Goal: Transaction & Acquisition: Purchase product/service

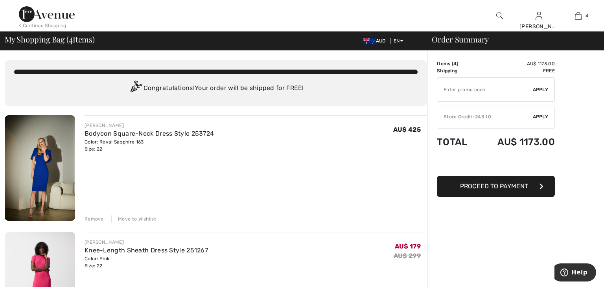
click at [93, 217] on div "Remove" at bounding box center [94, 218] width 19 height 7
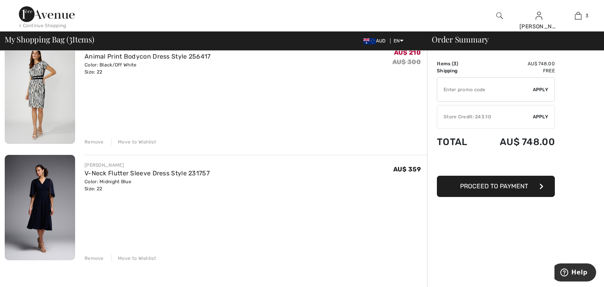
scroll to position [193, 0]
click at [94, 174] on link "V-Neck Flutter Sleeve Dress Style 231757" at bounding box center [147, 172] width 125 height 7
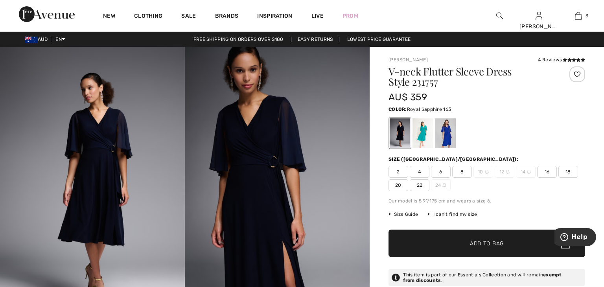
click at [447, 136] on div at bounding box center [445, 132] width 20 height 29
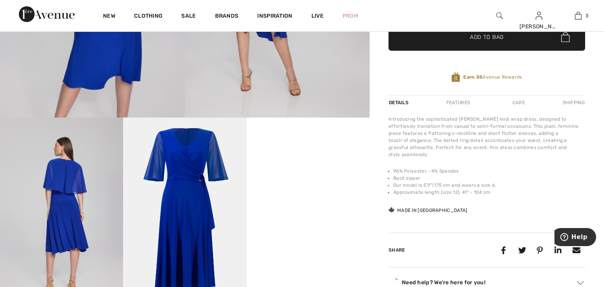
scroll to position [208, 0]
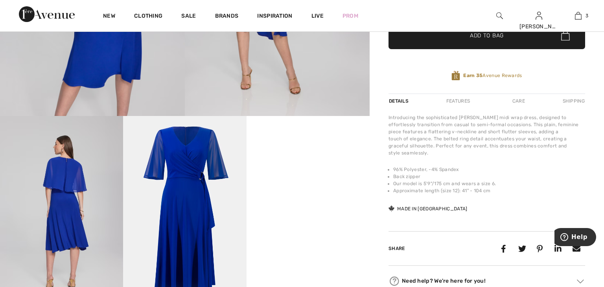
click at [210, 198] on img at bounding box center [184, 208] width 123 height 185
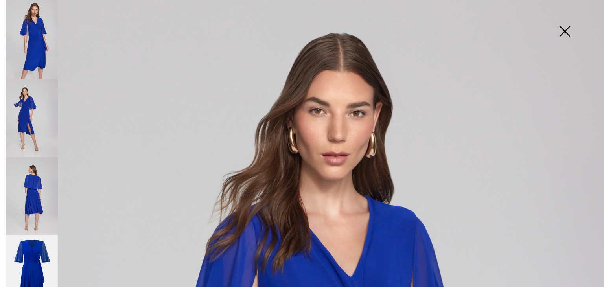
scroll to position [0, 0]
click at [563, 32] on img at bounding box center [564, 32] width 39 height 40
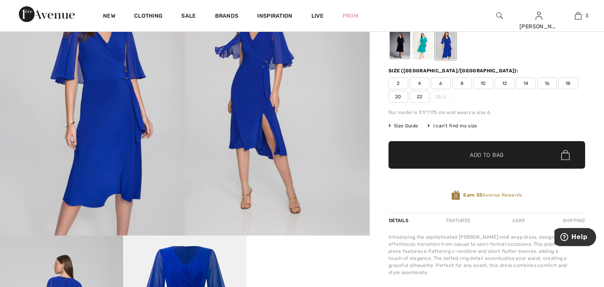
scroll to position [88, 0]
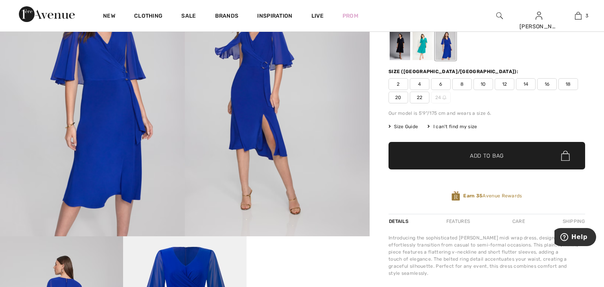
click at [397, 100] on span "20" at bounding box center [398, 98] width 20 height 12
click at [422, 153] on span "✔ Added to Bag Add to Bag" at bounding box center [486, 156] width 197 height 28
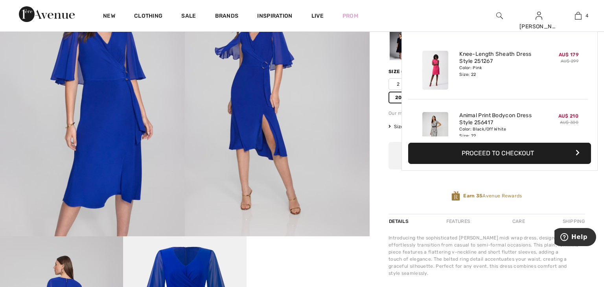
scroll to position [146, 0]
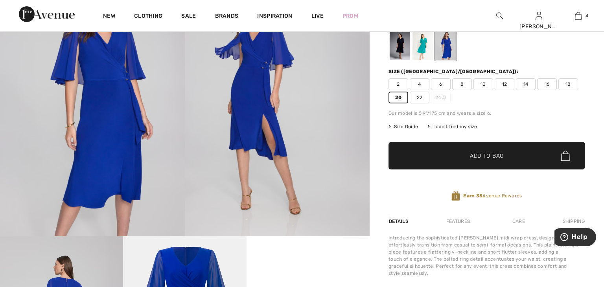
click at [389, 194] on div "Earn 35 Avenue Rewards" at bounding box center [486, 196] width 197 height 11
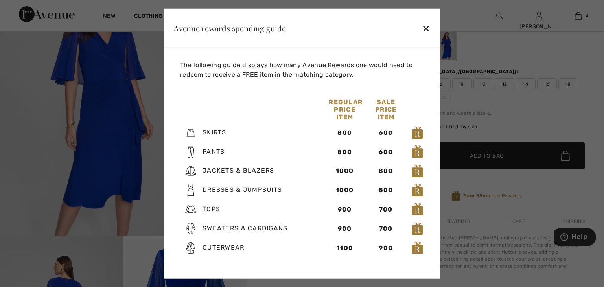
click at [425, 28] on div "✕" at bounding box center [426, 28] width 8 height 17
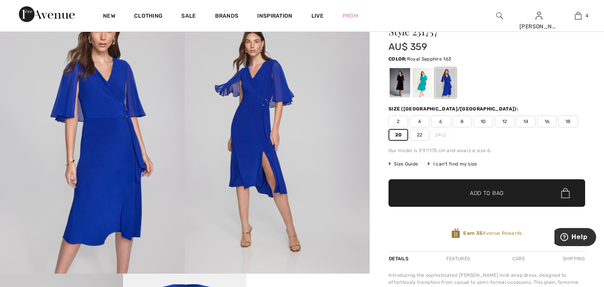
scroll to position [49, 0]
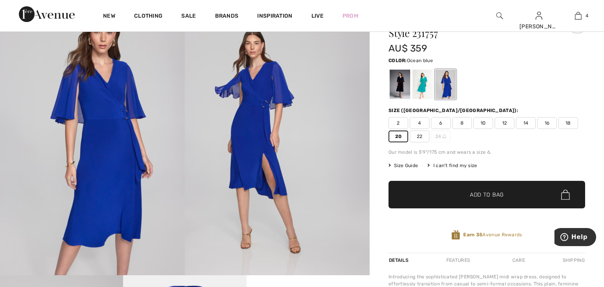
click at [423, 82] on div at bounding box center [422, 84] width 20 height 29
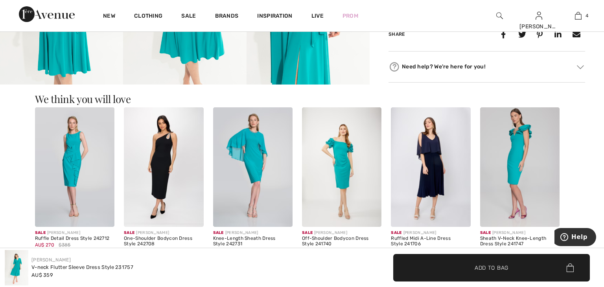
scroll to position [427, 0]
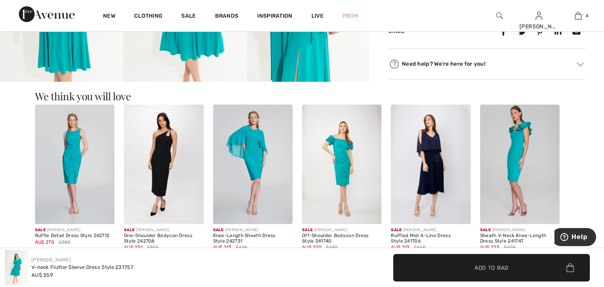
click at [95, 142] on img at bounding box center [74, 165] width 79 height 120
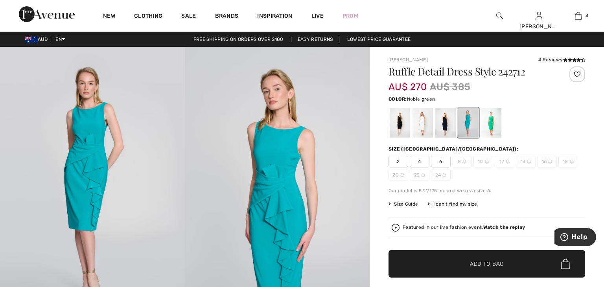
click at [490, 117] on div at bounding box center [491, 122] width 20 height 29
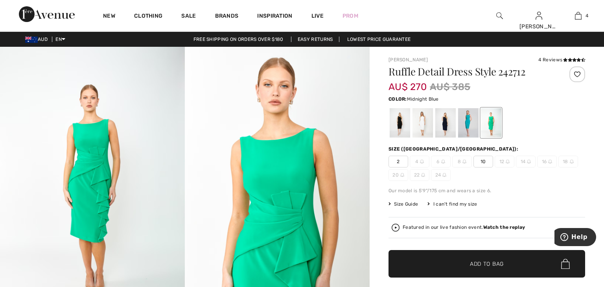
click at [447, 122] on div at bounding box center [445, 122] width 20 height 29
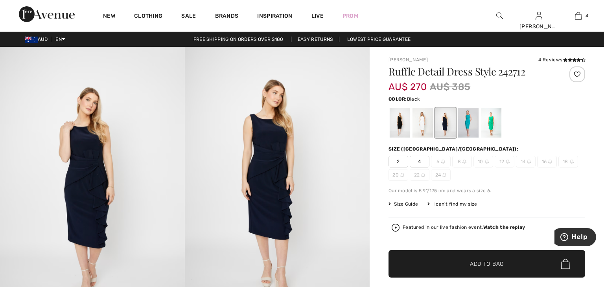
click at [404, 130] on div at bounding box center [400, 122] width 20 height 29
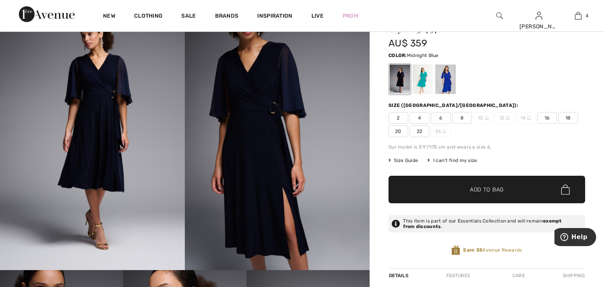
scroll to position [53, 0]
click at [394, 136] on span "20" at bounding box center [398, 132] width 20 height 12
click at [418, 195] on span "✔ Added to Bag Add to Bag" at bounding box center [486, 190] width 197 height 28
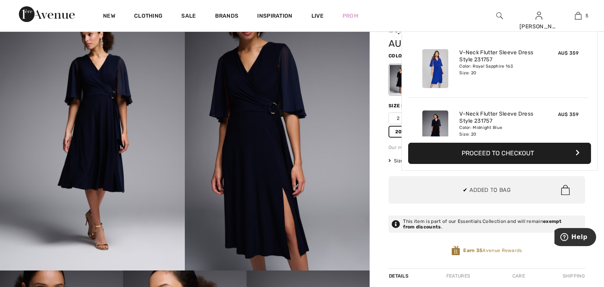
scroll to position [208, 0]
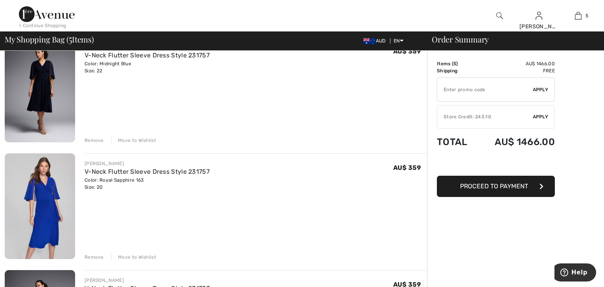
scroll to position [311, 0]
click at [89, 254] on div "Remove" at bounding box center [94, 257] width 19 height 7
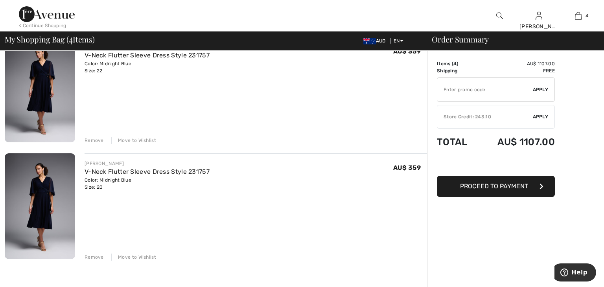
click at [94, 142] on div "Remove" at bounding box center [94, 140] width 19 height 7
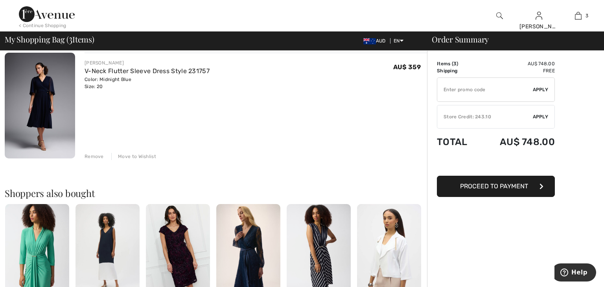
scroll to position [300, 0]
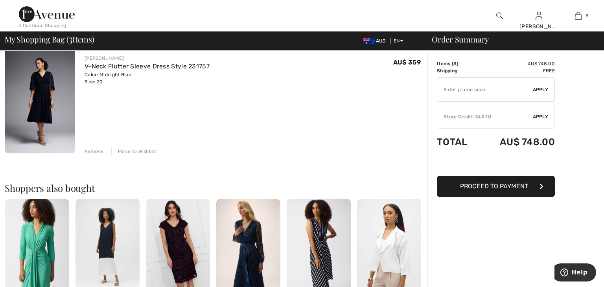
click at [94, 150] on div "Remove" at bounding box center [94, 151] width 19 height 7
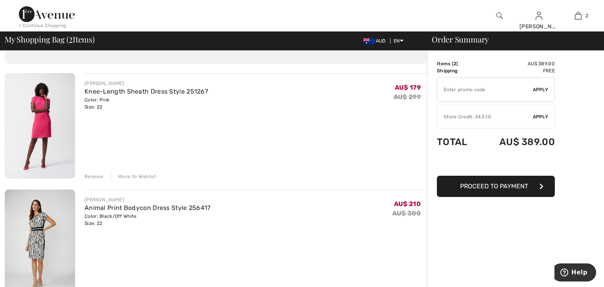
scroll to position [0, 0]
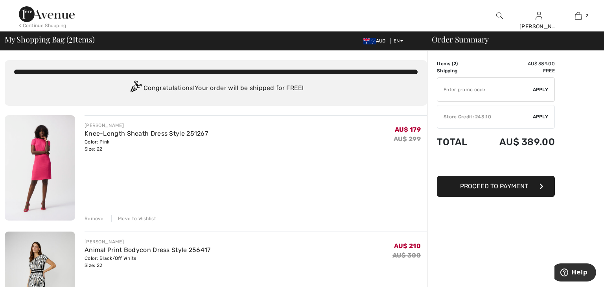
click at [55, 27] on div "< Continue Shopping" at bounding box center [43, 25] width 48 height 7
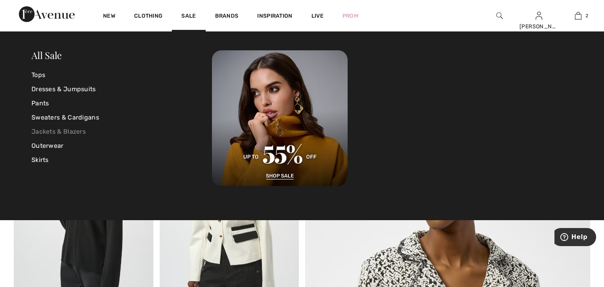
click at [83, 130] on link "Jackets & Blazers" at bounding box center [121, 132] width 180 height 14
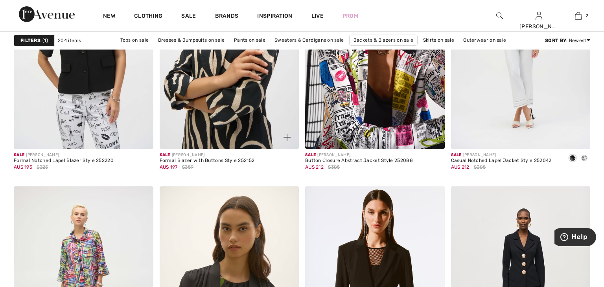
scroll to position [1462, 0]
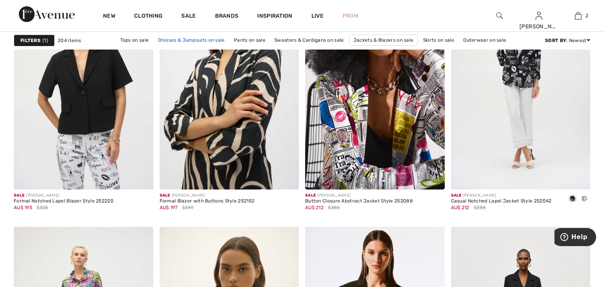
click at [189, 40] on link "Dresses & Jumpsuits on sale" at bounding box center [191, 40] width 75 height 10
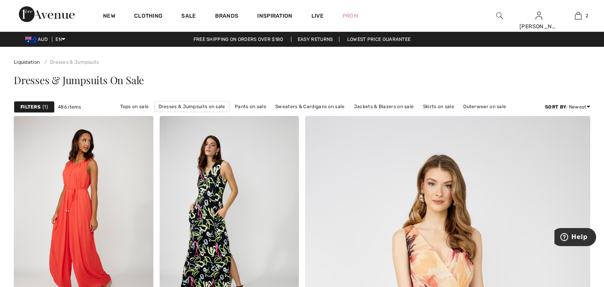
click at [33, 107] on strong "Filters" at bounding box center [30, 106] width 20 height 7
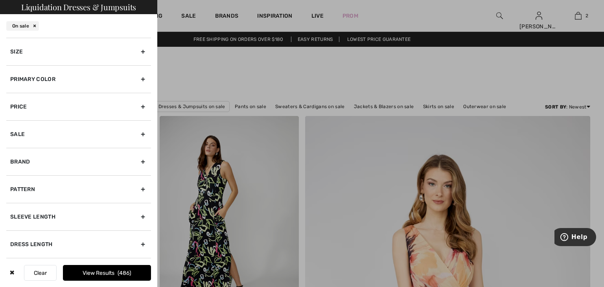
click at [48, 50] on div "Size" at bounding box center [78, 52] width 145 height 28
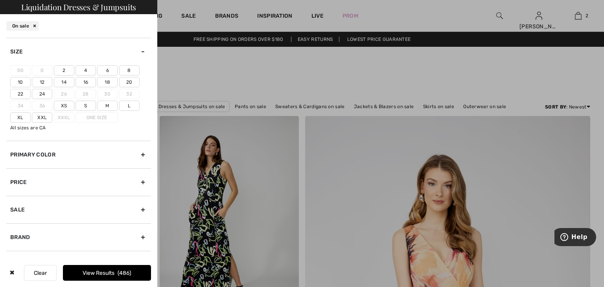
click at [20, 94] on label "22" at bounding box center [20, 94] width 20 height 10
click at [0, 0] on input"] "22" at bounding box center [0, 0] width 0 height 0
click at [129, 81] on label "20" at bounding box center [129, 82] width 20 height 10
click at [0, 0] on input"] "20" at bounding box center [0, 0] width 0 height 0
click at [108, 274] on button "View Results 196" at bounding box center [107, 273] width 88 height 16
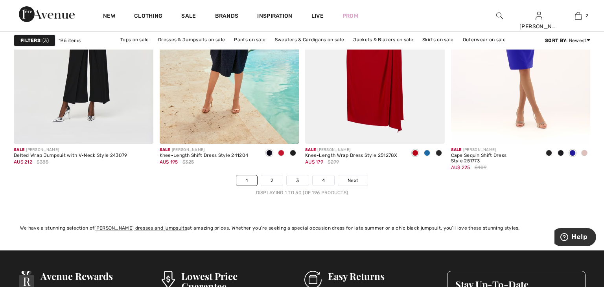
scroll to position [3673, 0]
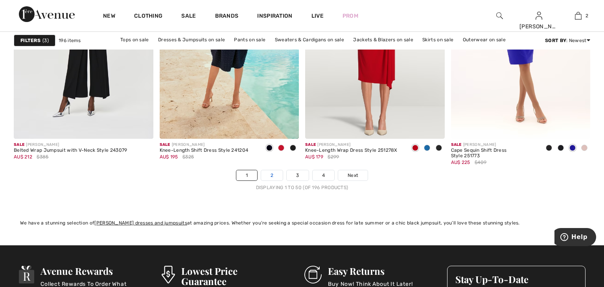
click at [273, 173] on link "2" at bounding box center [272, 175] width 22 height 10
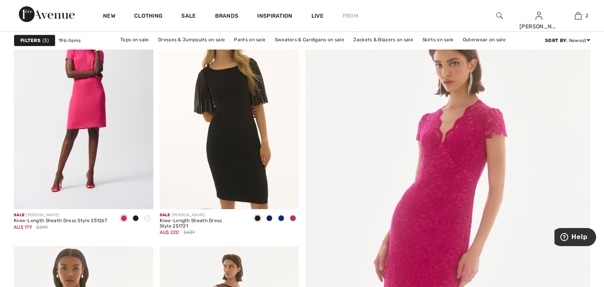
scroll to position [117, 0]
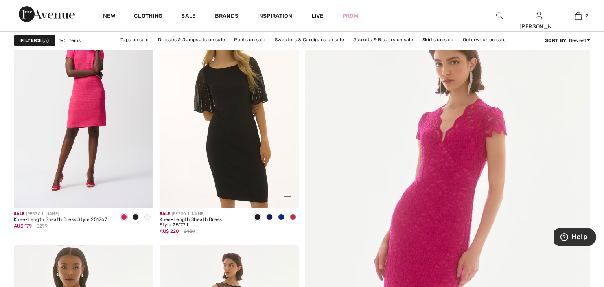
click at [247, 155] on img at bounding box center [230, 103] width 140 height 209
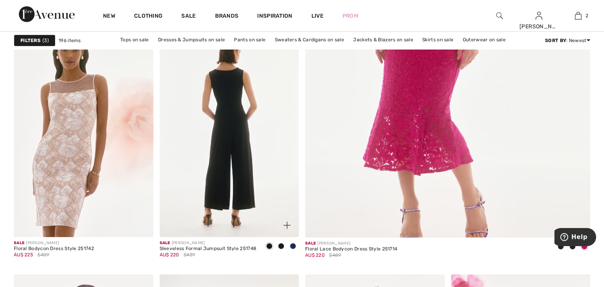
scroll to position [336, 0]
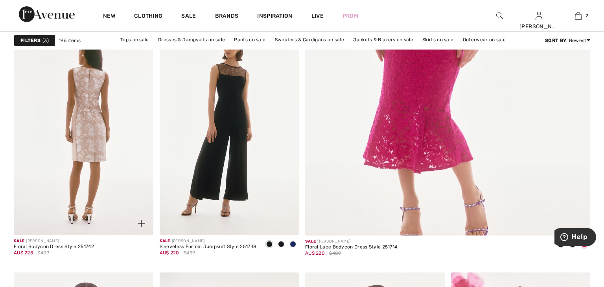
click at [138, 148] on img at bounding box center [84, 130] width 140 height 209
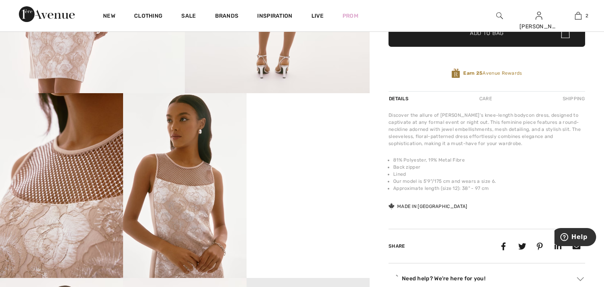
scroll to position [233, 0]
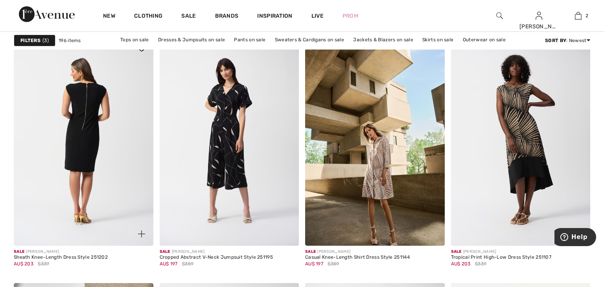
scroll to position [1406, 0]
click at [132, 182] on img at bounding box center [84, 140] width 140 height 209
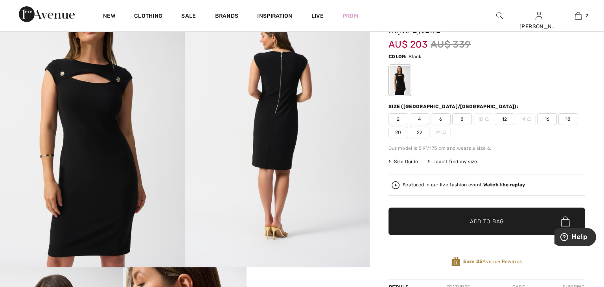
scroll to position [55, 0]
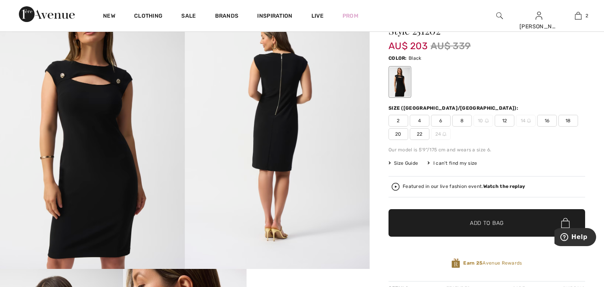
click at [419, 134] on span "22" at bounding box center [420, 134] width 20 height 12
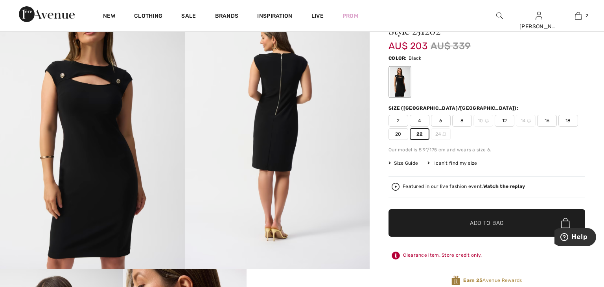
click at [414, 214] on span "✔ Added to Bag Add to Bag" at bounding box center [486, 223] width 197 height 28
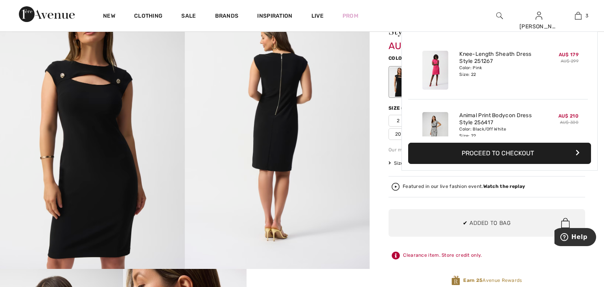
scroll to position [85, 0]
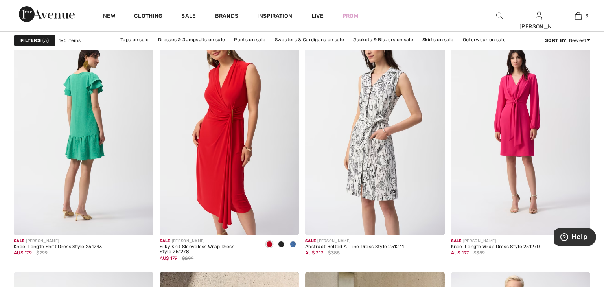
scroll to position [2496, 0]
click at [149, 139] on img at bounding box center [84, 130] width 140 height 209
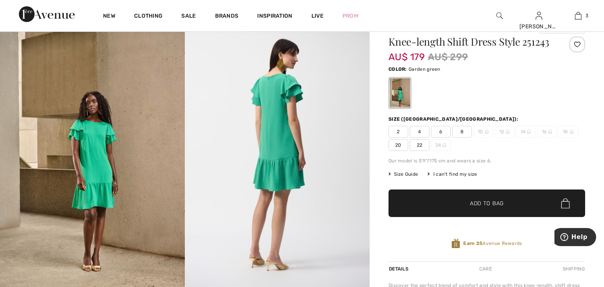
scroll to position [34, 0]
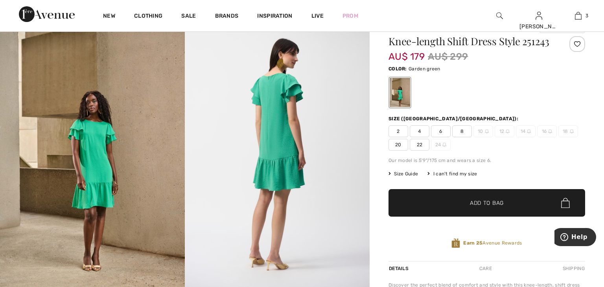
click at [152, 154] on img at bounding box center [92, 151] width 185 height 277
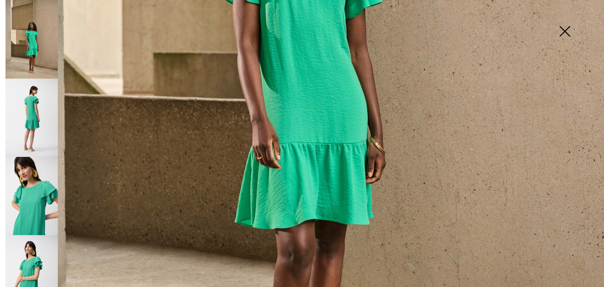
scroll to position [413, 0]
click at [563, 31] on img at bounding box center [564, 32] width 39 height 40
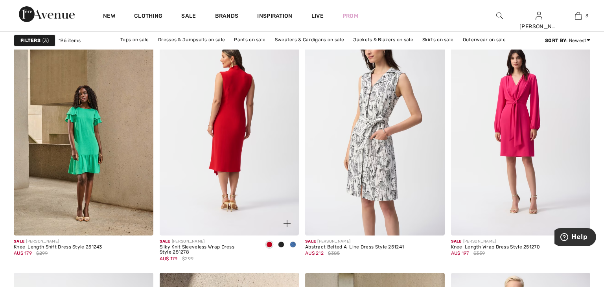
click at [178, 79] on img at bounding box center [230, 130] width 140 height 209
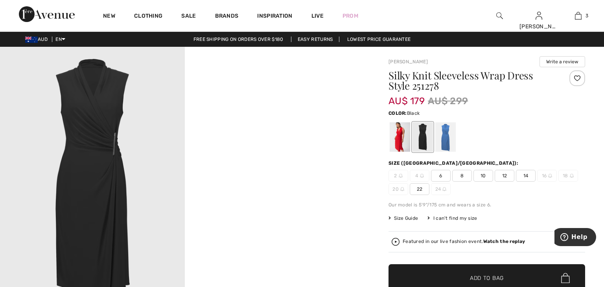
click at [424, 147] on div at bounding box center [422, 136] width 20 height 29
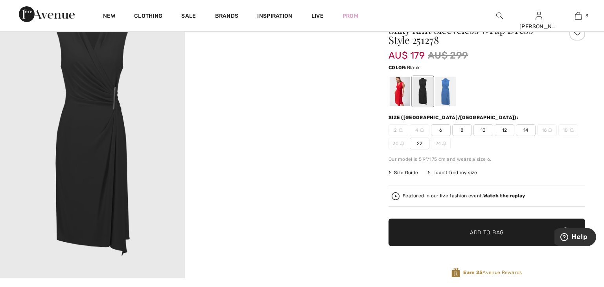
scroll to position [46, 0]
click at [442, 99] on div at bounding box center [445, 91] width 20 height 29
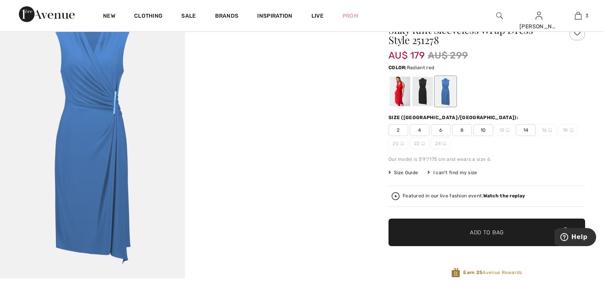
click at [398, 90] on div at bounding box center [400, 91] width 20 height 29
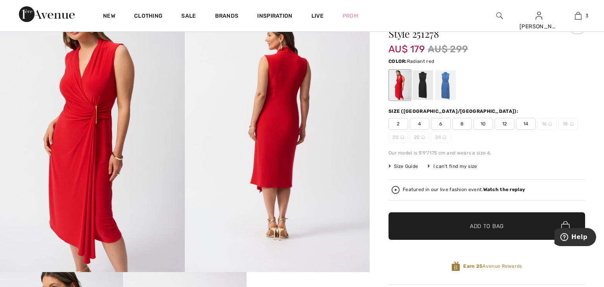
scroll to position [50, 0]
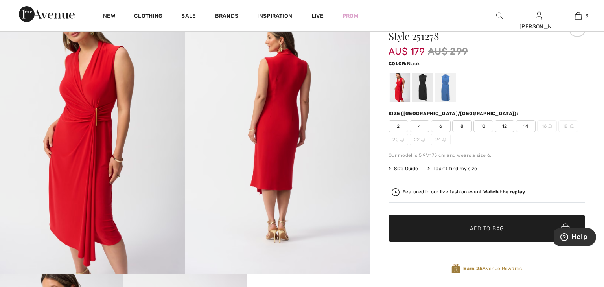
click at [423, 94] on div at bounding box center [422, 87] width 20 height 29
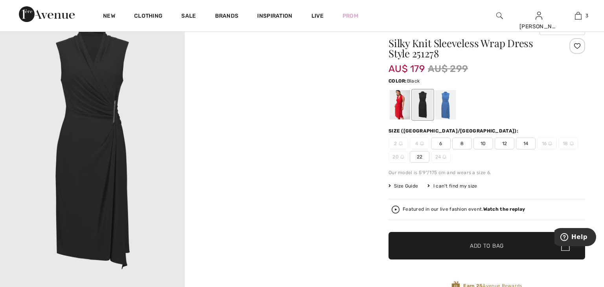
scroll to position [30, 0]
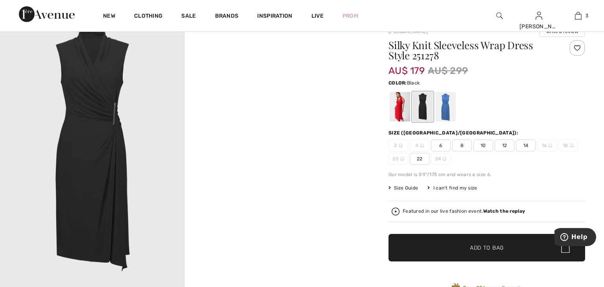
click at [417, 160] on span "22" at bounding box center [420, 159] width 20 height 12
click at [436, 246] on span "✔ Added to Bag Add to Bag" at bounding box center [486, 248] width 197 height 28
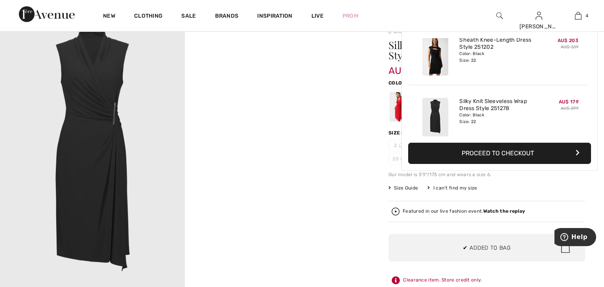
scroll to position [146, 0]
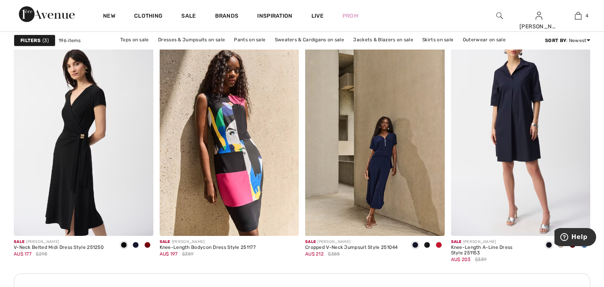
scroll to position [2744, 0]
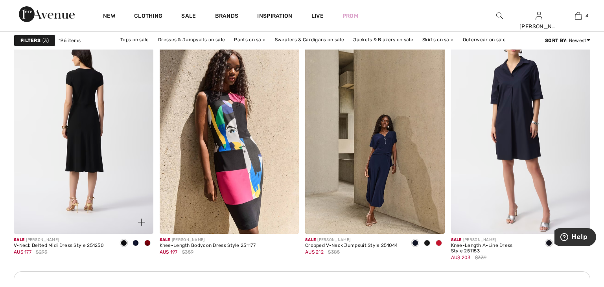
click at [54, 98] on img at bounding box center [84, 129] width 140 height 209
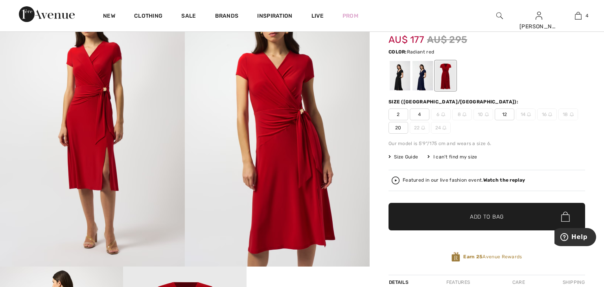
scroll to position [53, 0]
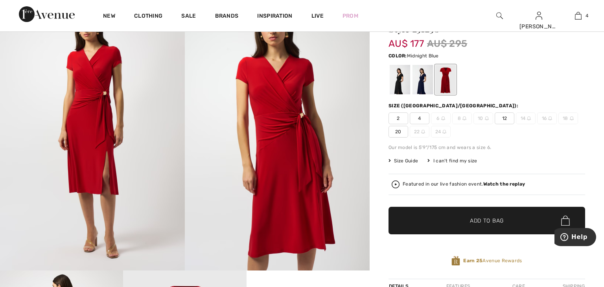
click at [421, 86] on div at bounding box center [422, 79] width 20 height 29
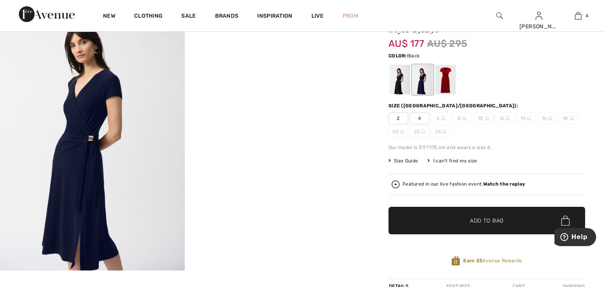
click at [397, 87] on div at bounding box center [400, 79] width 20 height 29
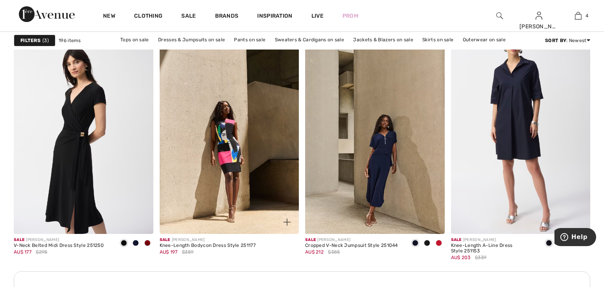
click at [195, 106] on img at bounding box center [230, 129] width 140 height 209
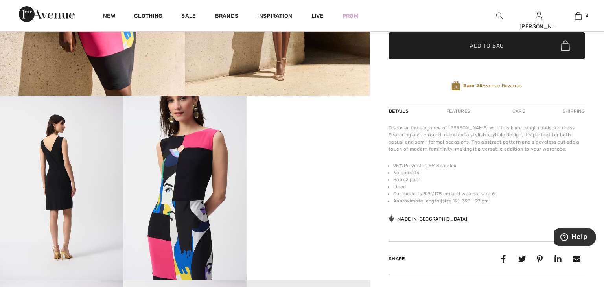
scroll to position [229, 0]
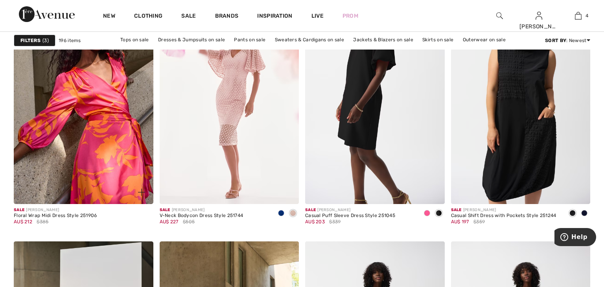
scroll to position [3115, 0]
click at [132, 154] on img at bounding box center [84, 99] width 140 height 209
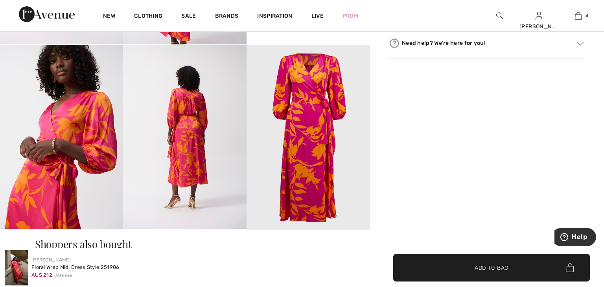
scroll to position [464, 0]
click at [151, 138] on img at bounding box center [184, 137] width 123 height 184
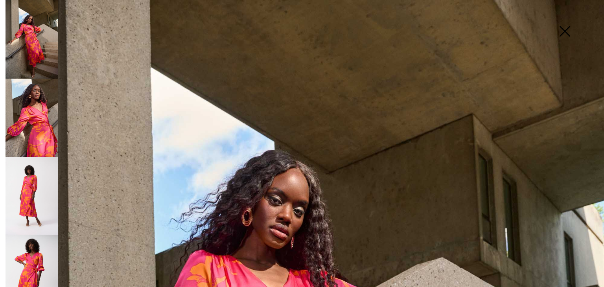
scroll to position [0, 0]
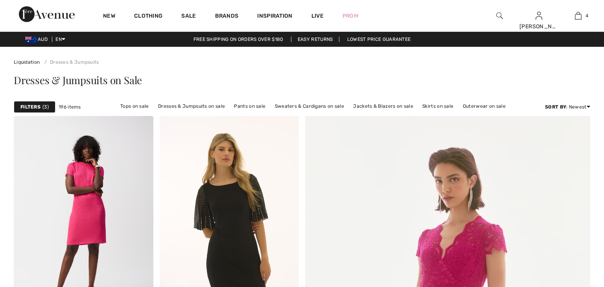
scroll to position [3115, 0]
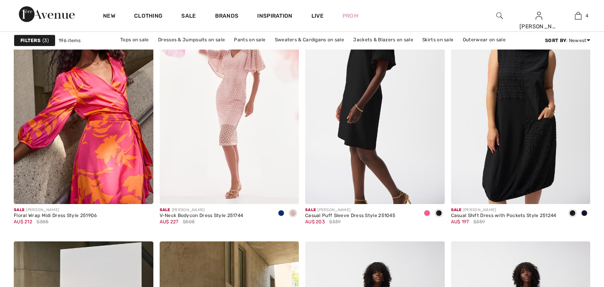
click at [51, 113] on img at bounding box center [84, 99] width 140 height 209
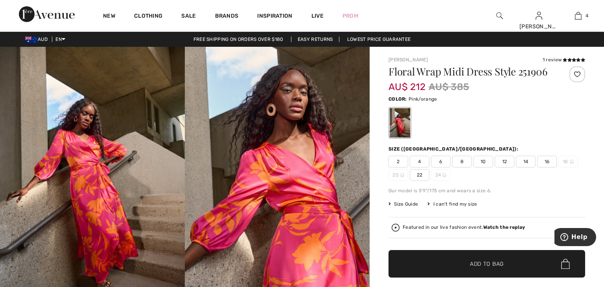
click at [421, 178] on span "22" at bounding box center [420, 175] width 20 height 12
click at [417, 258] on span "✔ Added to Bag Add to Bag" at bounding box center [486, 264] width 197 height 28
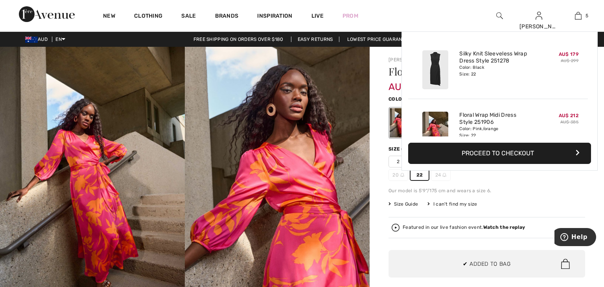
scroll to position [208, 0]
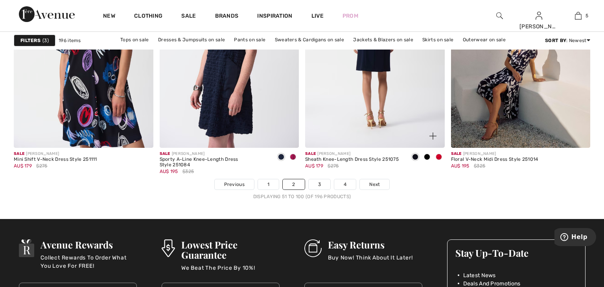
scroll to position [3665, 0]
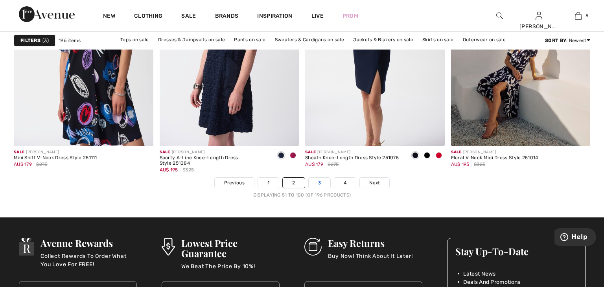
click at [322, 181] on link "3" at bounding box center [320, 183] width 22 height 10
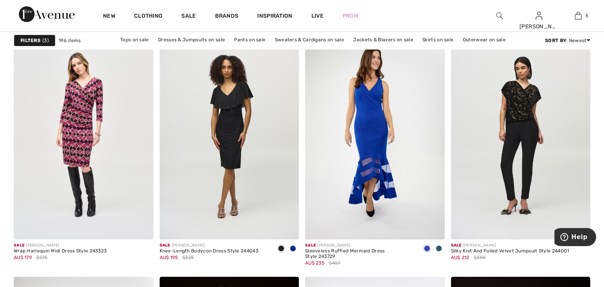
scroll to position [1412, 0]
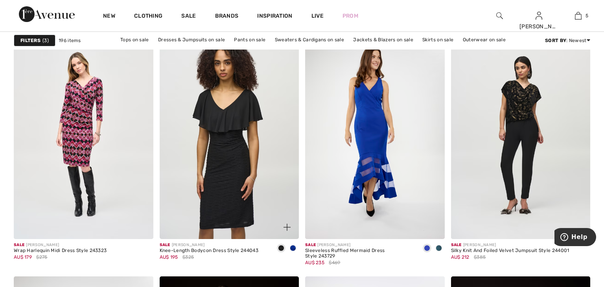
click at [263, 164] on img at bounding box center [230, 134] width 140 height 209
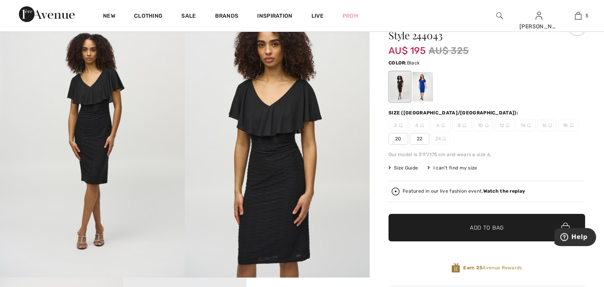
scroll to position [46, 0]
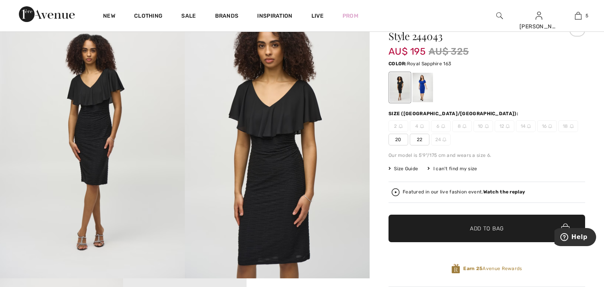
click at [425, 88] on div at bounding box center [422, 87] width 20 height 29
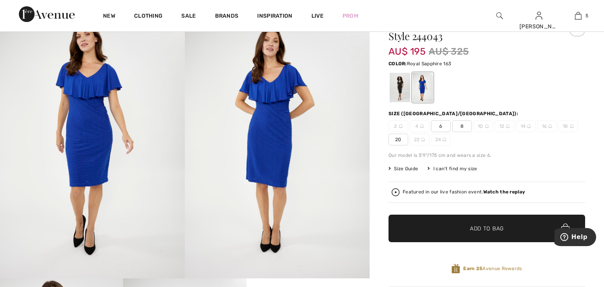
click at [272, 140] on img at bounding box center [277, 139] width 185 height 277
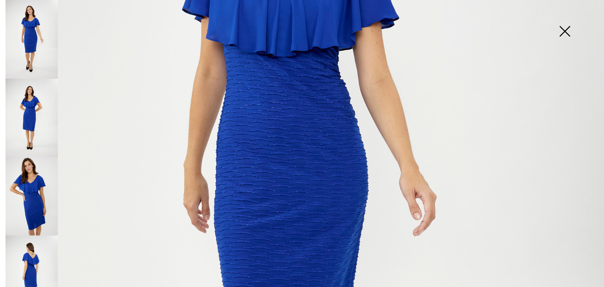
scroll to position [266, 0]
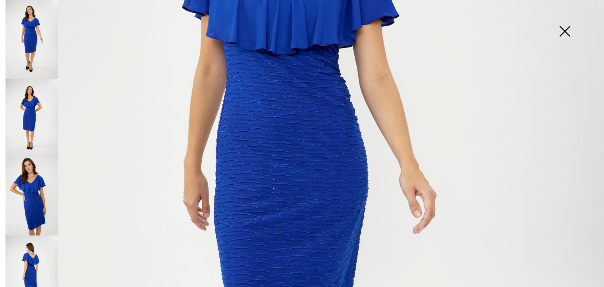
click at [560, 29] on img at bounding box center [564, 32] width 39 height 40
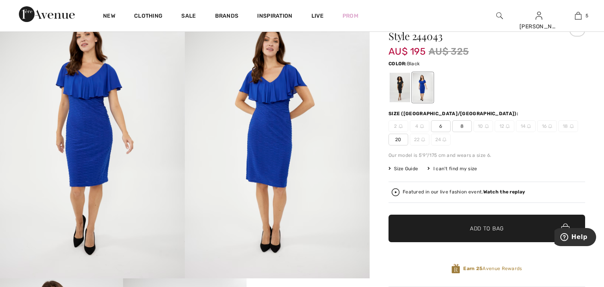
click at [402, 88] on div at bounding box center [400, 87] width 20 height 29
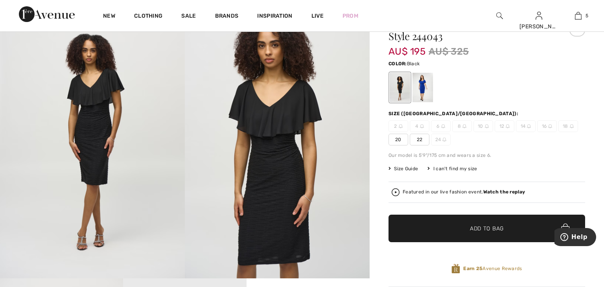
click at [268, 155] on img at bounding box center [277, 139] width 185 height 277
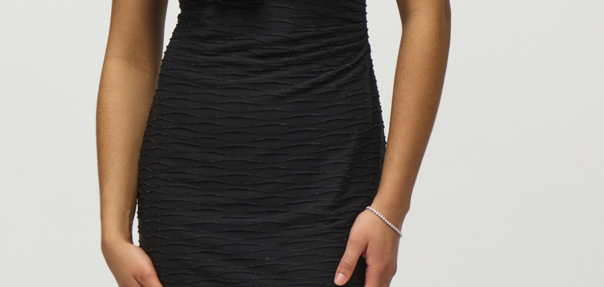
scroll to position [46, 0]
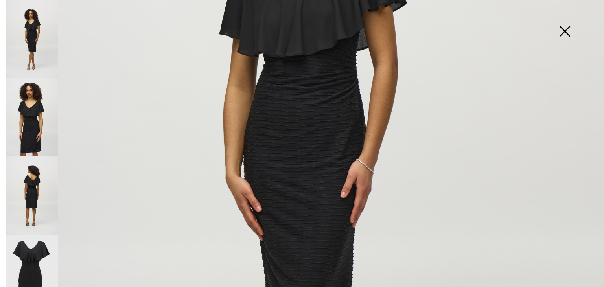
click at [563, 30] on img at bounding box center [564, 32] width 39 height 40
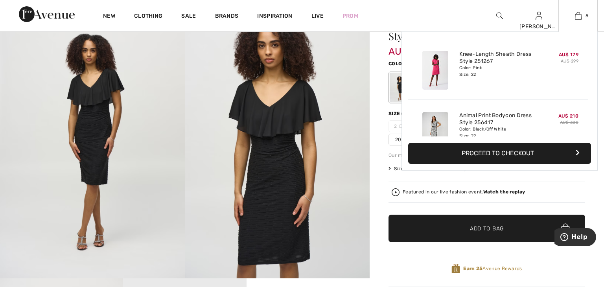
click at [432, 169] on div "Added to Bag Joseph Ribkoff Knee-length Sheath Dress Style 251267 AU$ 179 AU$ 2…" at bounding box center [499, 100] width 196 height 139
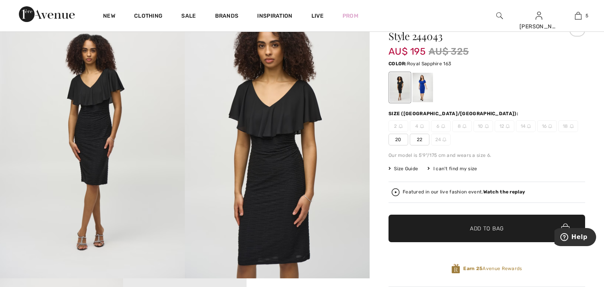
click at [428, 86] on div at bounding box center [422, 87] width 20 height 29
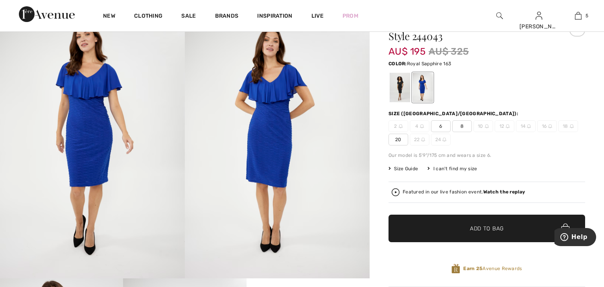
click at [403, 140] on span "20" at bounding box center [398, 140] width 20 height 12
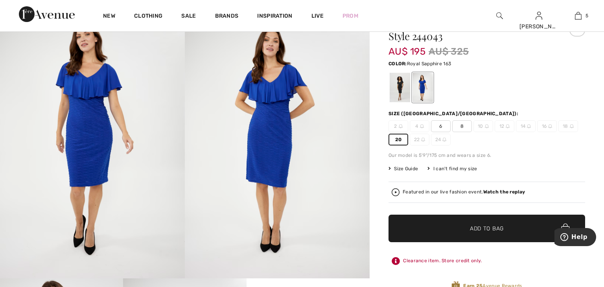
click at [411, 230] on span "✔ Added to Bag Add to Bag" at bounding box center [486, 229] width 197 height 28
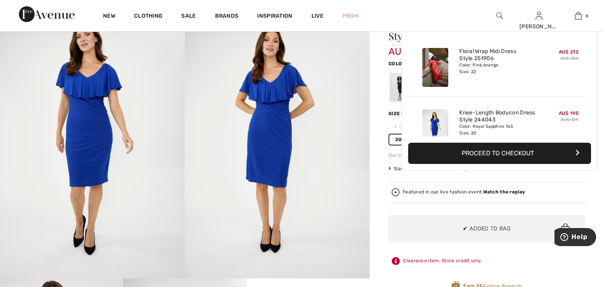
scroll to position [269, 0]
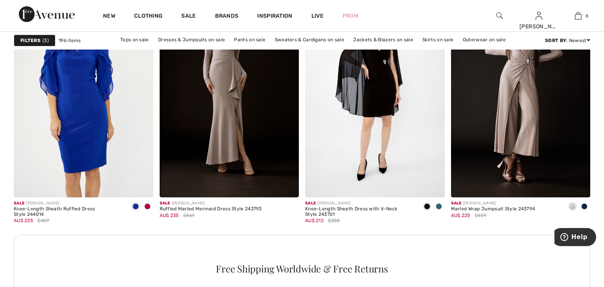
scroll to position [1702, 0]
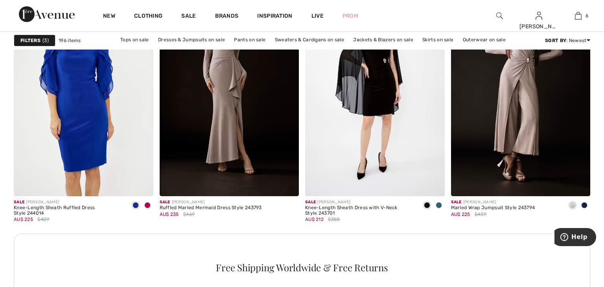
click at [79, 71] on img at bounding box center [84, 91] width 140 height 209
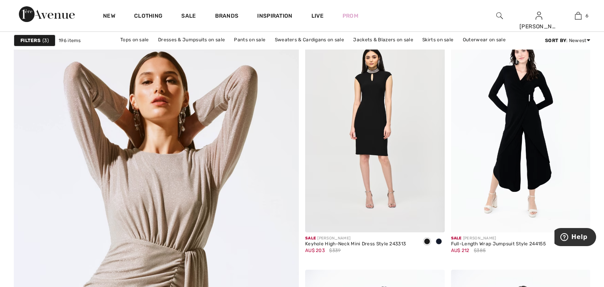
scroll to position [2006, 0]
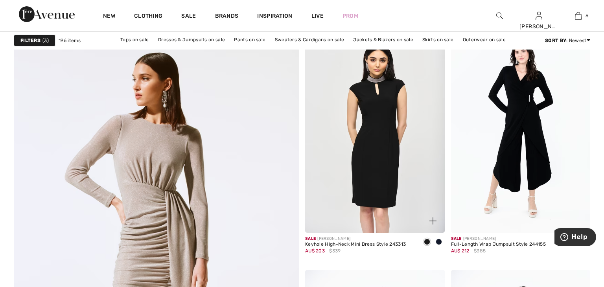
click at [331, 104] on img at bounding box center [375, 128] width 140 height 209
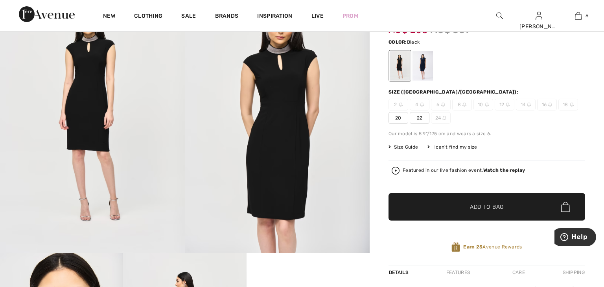
scroll to position [69, 0]
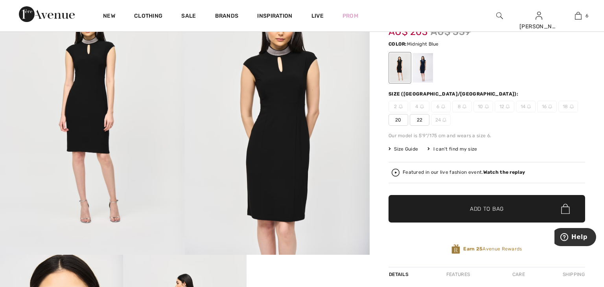
click at [425, 72] on div at bounding box center [422, 67] width 20 height 29
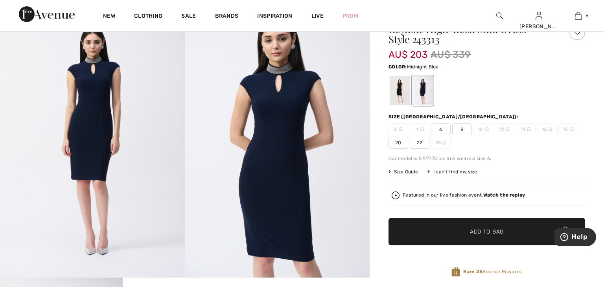
scroll to position [32, 0]
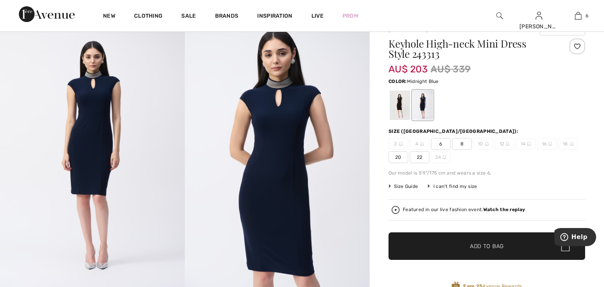
click at [415, 158] on span "22" at bounding box center [420, 157] width 20 height 12
click at [423, 252] on span "✔ Added to Bag Add to Bag" at bounding box center [486, 246] width 197 height 28
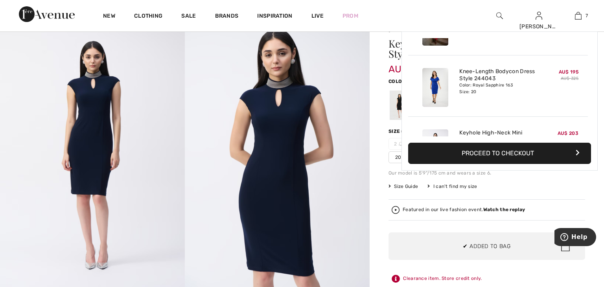
scroll to position [330, 0]
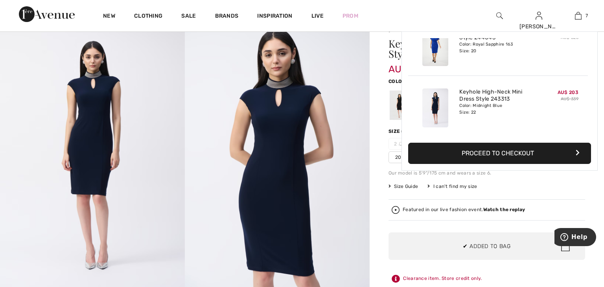
click at [167, 147] on img at bounding box center [92, 153] width 185 height 277
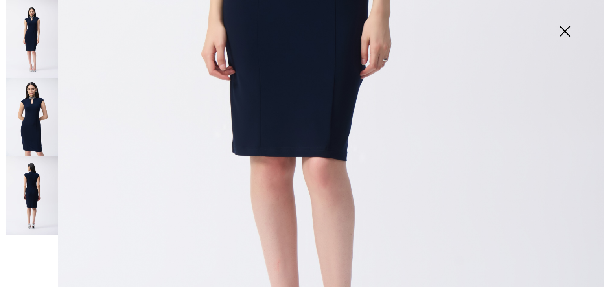
scroll to position [422, 0]
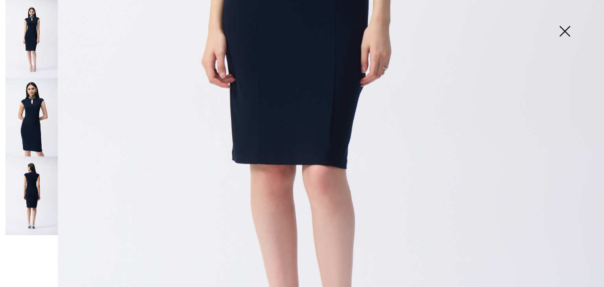
click at [594, 145] on img at bounding box center [302, 30] width 604 height 905
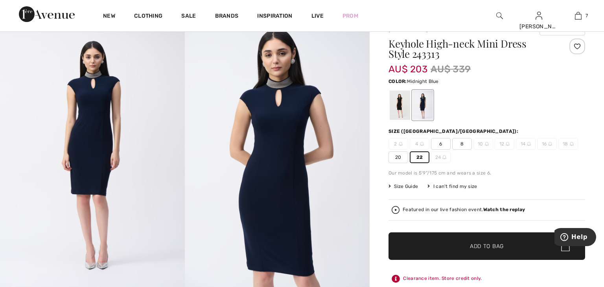
click at [328, 151] on img at bounding box center [277, 153] width 185 height 277
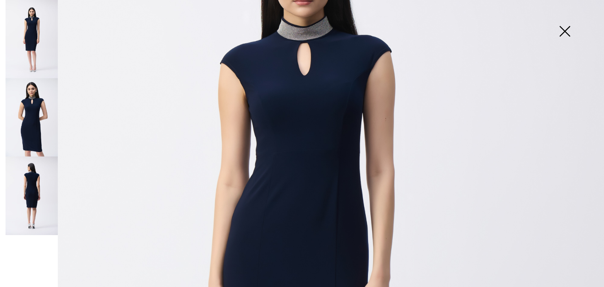
scroll to position [173, 0]
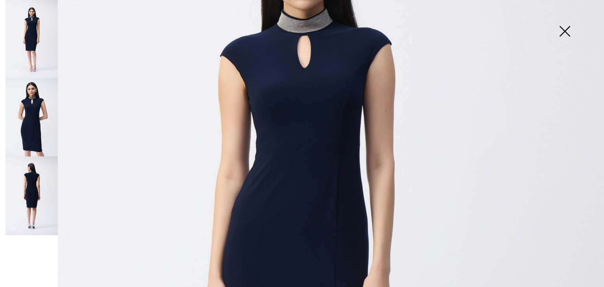
click at [46, 194] on img at bounding box center [32, 195] width 52 height 78
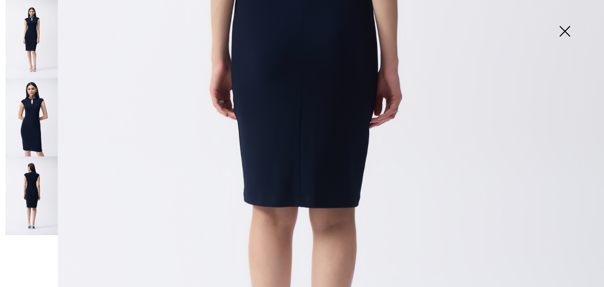
scroll to position [384, 0]
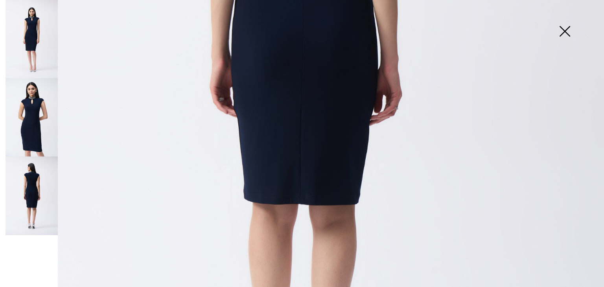
click at [566, 33] on img at bounding box center [564, 32] width 39 height 40
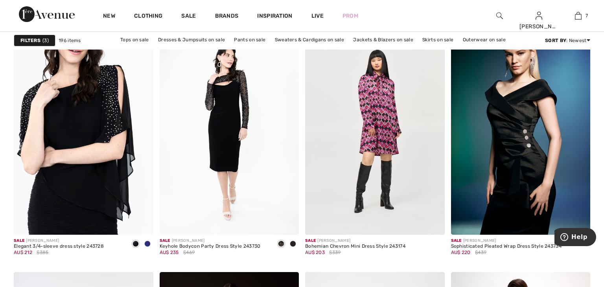
scroll to position [2498, 0]
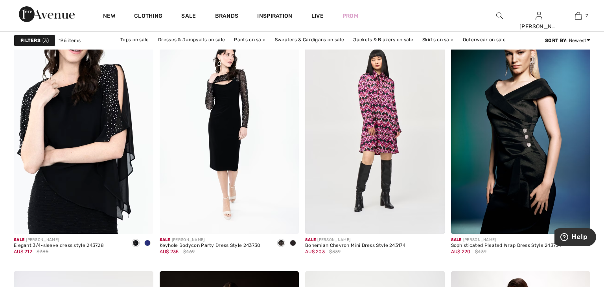
click at [90, 132] on img at bounding box center [84, 129] width 140 height 209
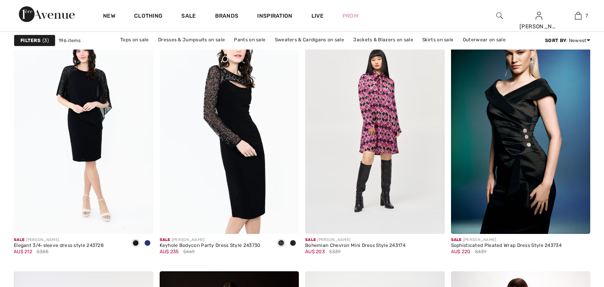
scroll to position [2498, 0]
click at [196, 79] on img at bounding box center [230, 129] width 140 height 209
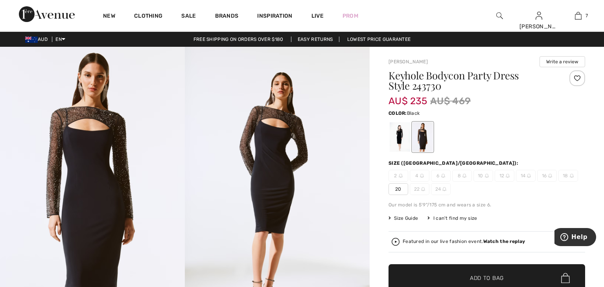
click at [403, 137] on div at bounding box center [400, 136] width 20 height 29
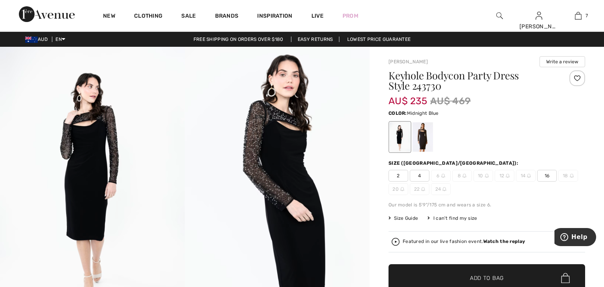
click at [420, 141] on div at bounding box center [422, 136] width 20 height 29
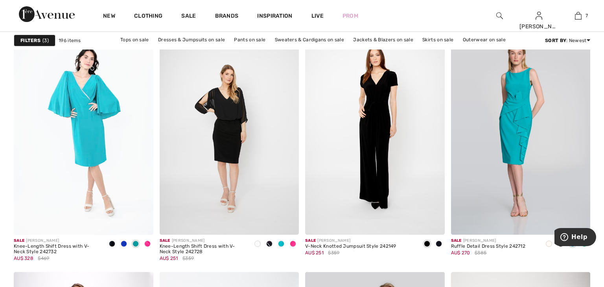
scroll to position [3332, 0]
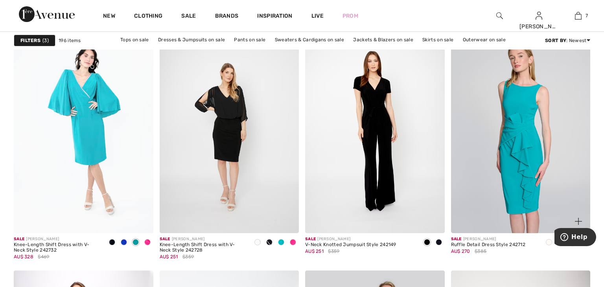
click at [473, 107] on img at bounding box center [521, 128] width 140 height 209
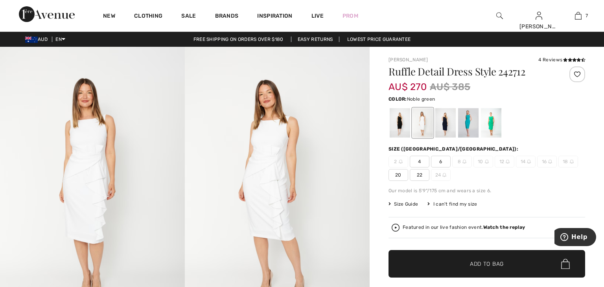
click at [491, 116] on div at bounding box center [491, 122] width 20 height 29
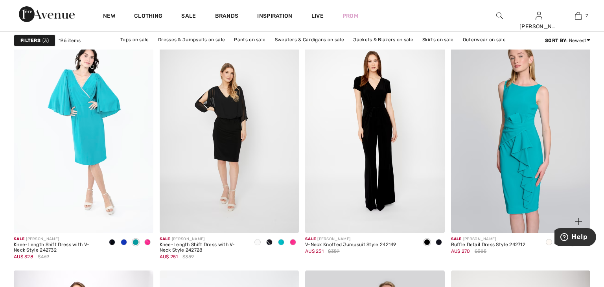
click at [509, 92] on img at bounding box center [521, 128] width 140 height 209
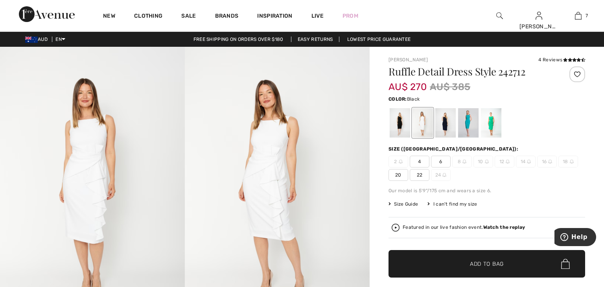
click at [399, 130] on div at bounding box center [400, 122] width 20 height 29
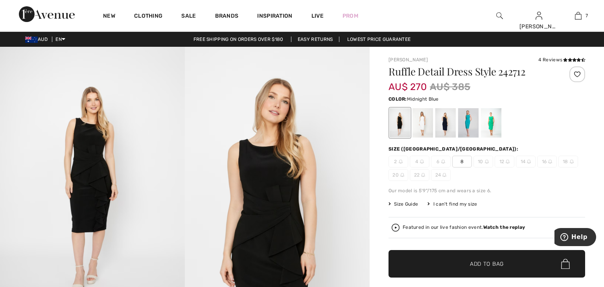
click at [445, 125] on div at bounding box center [445, 122] width 20 height 29
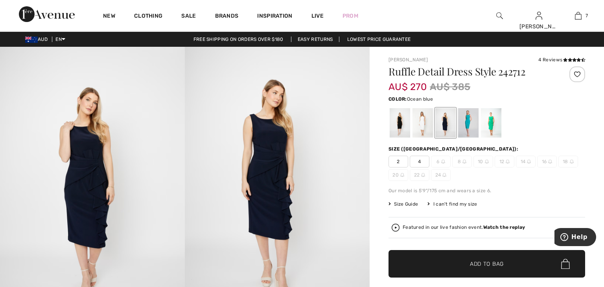
click at [467, 125] on div at bounding box center [468, 122] width 20 height 29
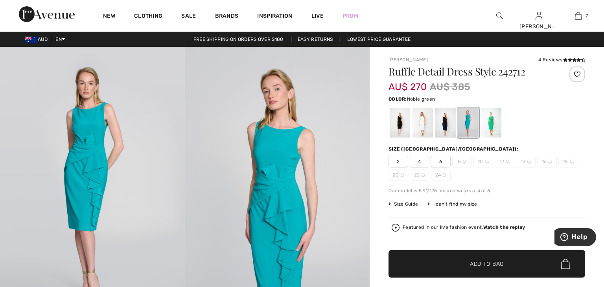
click at [491, 123] on div at bounding box center [491, 122] width 20 height 29
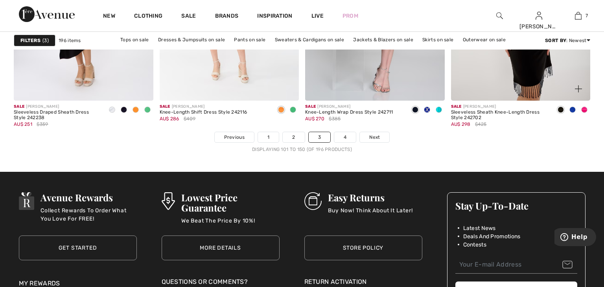
scroll to position [3712, 0]
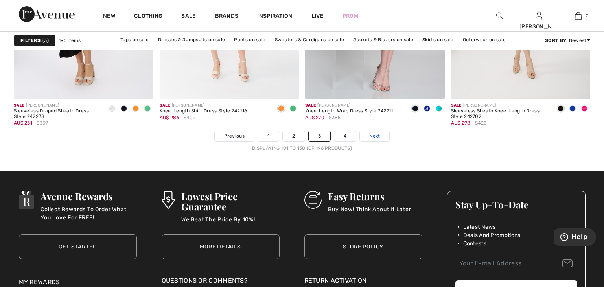
click at [380, 135] on link "Next" at bounding box center [374, 136] width 29 height 10
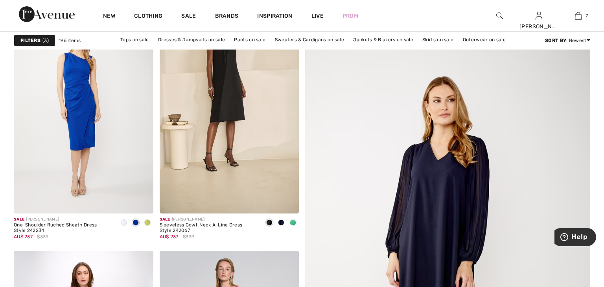
scroll to position [112, 0]
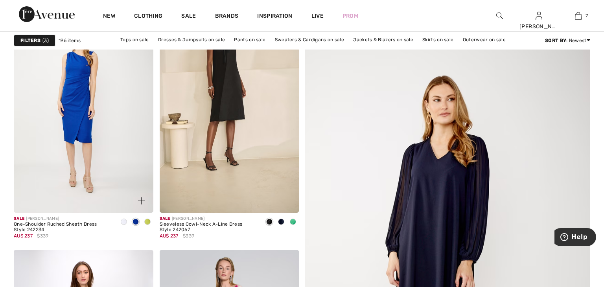
click at [129, 134] on img at bounding box center [84, 108] width 140 height 209
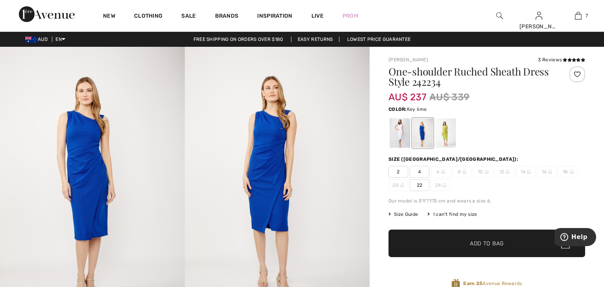
click at [443, 139] on div at bounding box center [445, 132] width 20 height 29
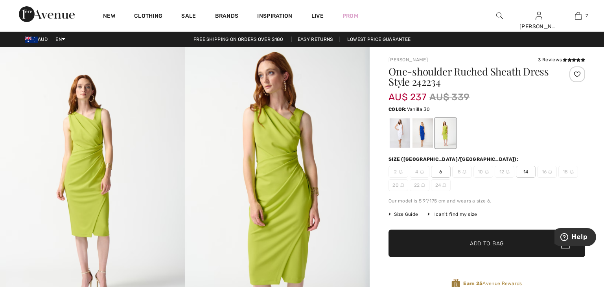
click at [402, 138] on div at bounding box center [400, 132] width 20 height 29
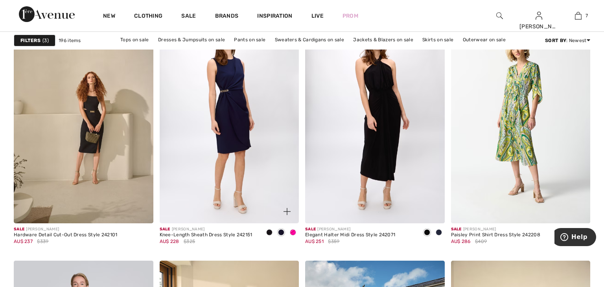
scroll to position [595, 0]
click at [197, 148] on img at bounding box center [230, 118] width 140 height 209
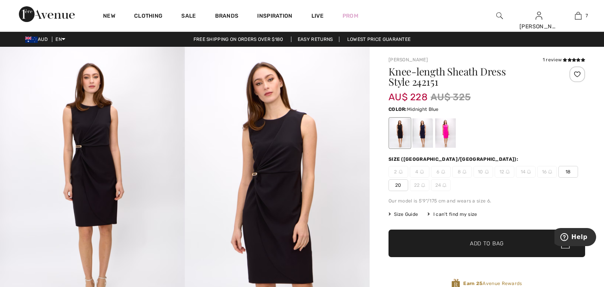
click at [419, 131] on div at bounding box center [422, 132] width 20 height 29
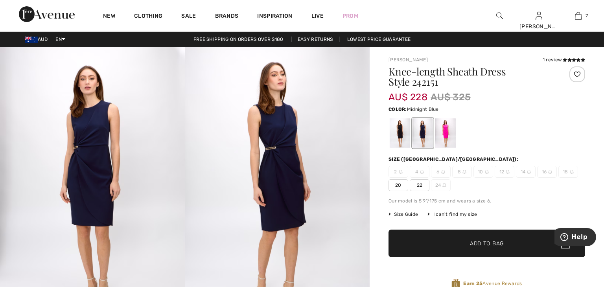
click at [424, 183] on span "22" at bounding box center [420, 185] width 20 height 12
click at [428, 249] on span "✔ Added to Bag Add to Bag" at bounding box center [486, 244] width 197 height 28
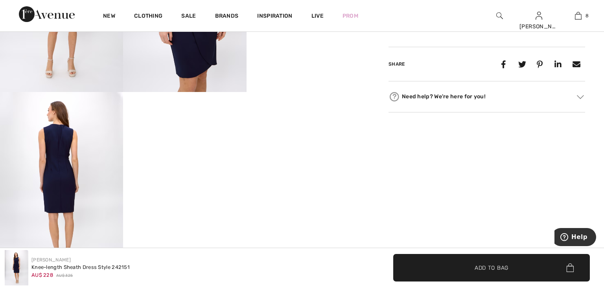
scroll to position [417, 0]
click at [99, 187] on img at bounding box center [61, 183] width 123 height 185
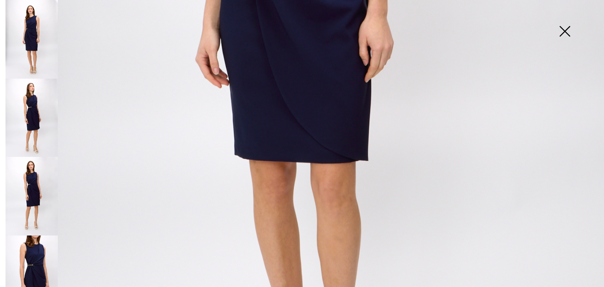
scroll to position [434, 0]
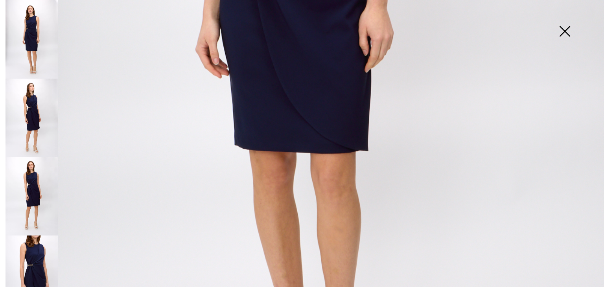
click at [29, 171] on img at bounding box center [32, 196] width 52 height 79
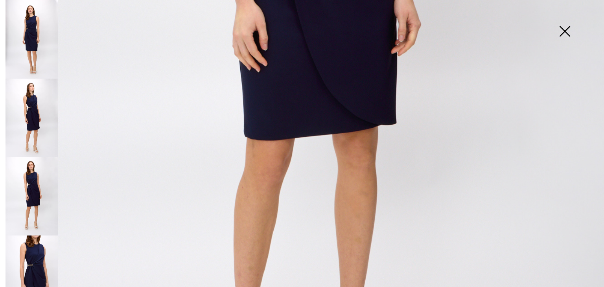
click at [24, 248] on img at bounding box center [32, 274] width 52 height 79
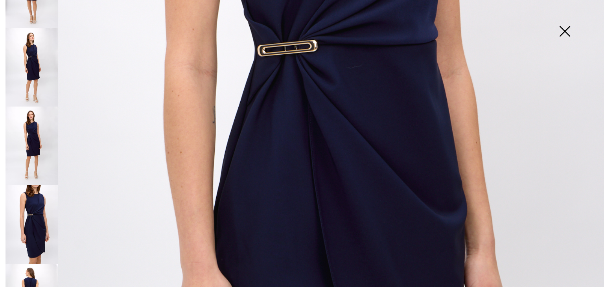
scroll to position [91, 0]
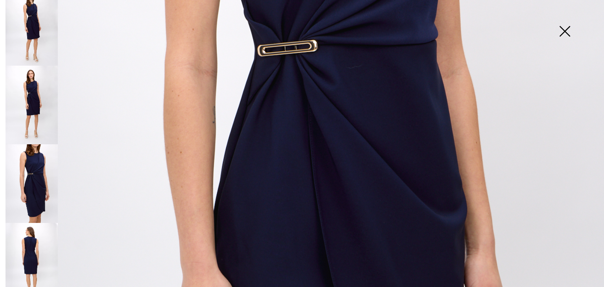
click at [48, 230] on img at bounding box center [32, 262] width 52 height 79
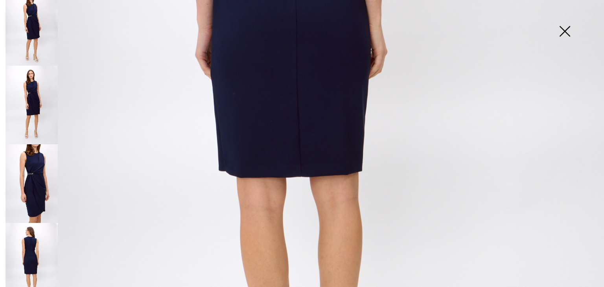
scroll to position [416, 0]
click at [23, 199] on img at bounding box center [32, 183] width 52 height 79
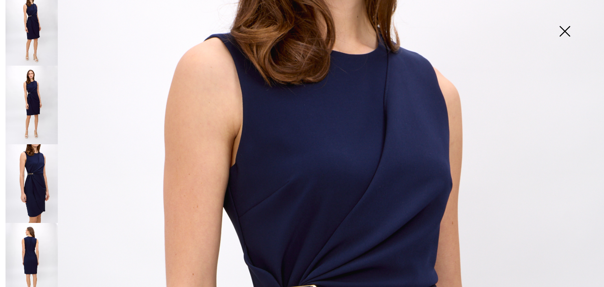
scroll to position [47, 0]
click at [564, 33] on img at bounding box center [564, 32] width 39 height 40
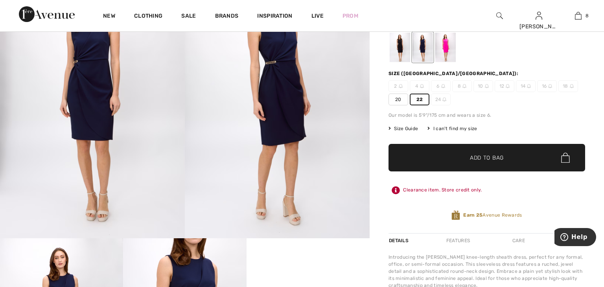
scroll to position [83, 0]
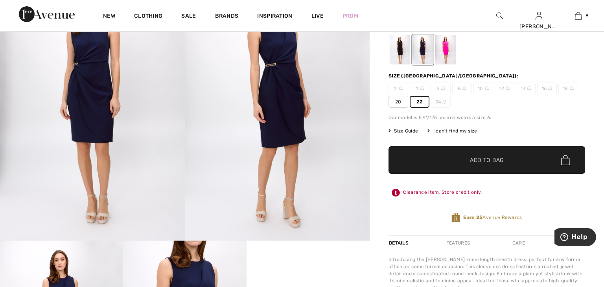
click at [506, 156] on span "✔ Added to Bag Add to Bag" at bounding box center [486, 160] width 197 height 28
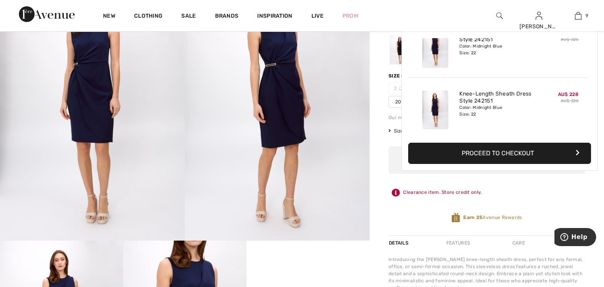
scroll to position [453, 0]
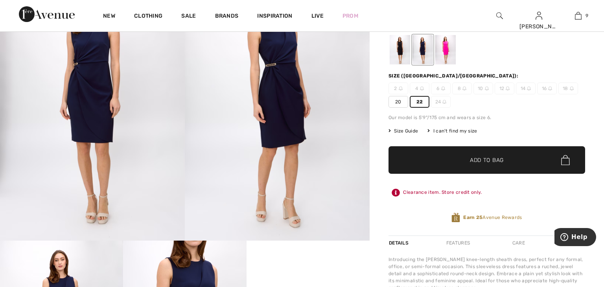
click at [452, 55] on div at bounding box center [445, 49] width 20 height 29
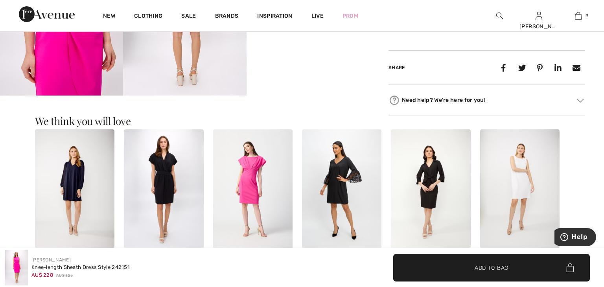
scroll to position [414, 0]
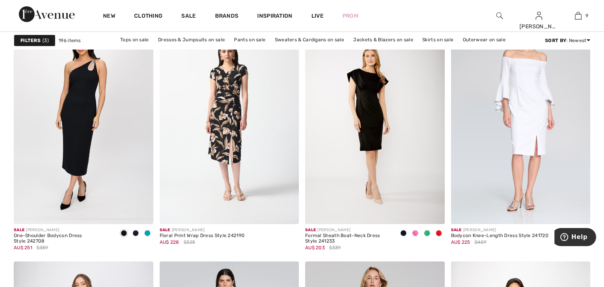
scroll to position [1184, 0]
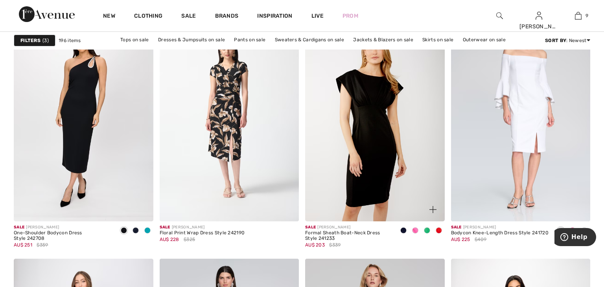
click at [407, 99] on img at bounding box center [375, 117] width 140 height 209
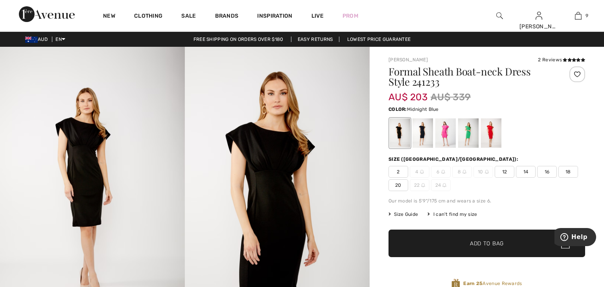
click at [423, 131] on div at bounding box center [422, 132] width 20 height 29
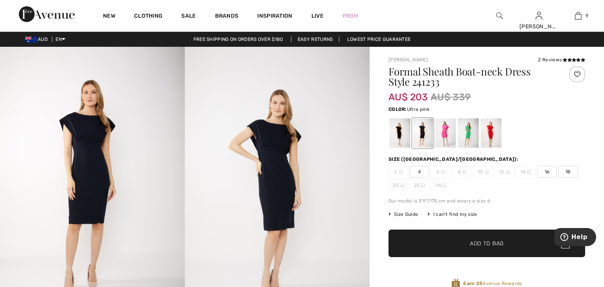
click at [448, 132] on div at bounding box center [445, 132] width 20 height 29
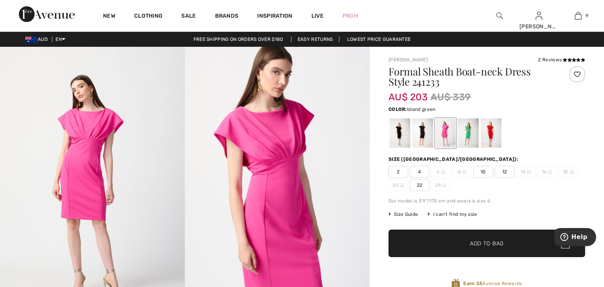
click at [469, 135] on div at bounding box center [468, 132] width 20 height 29
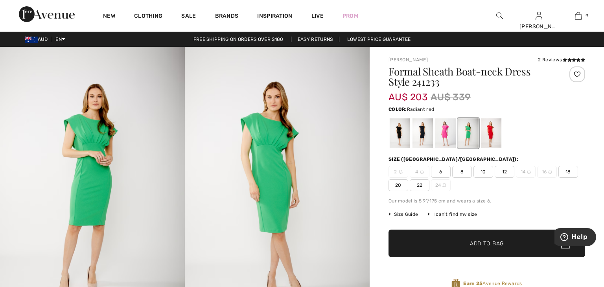
click at [486, 131] on div at bounding box center [491, 132] width 20 height 29
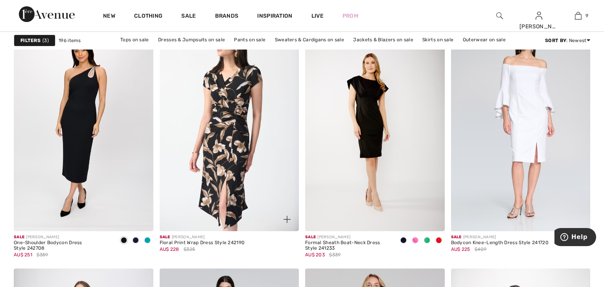
scroll to position [1173, 0]
click at [183, 103] on img at bounding box center [230, 127] width 140 height 209
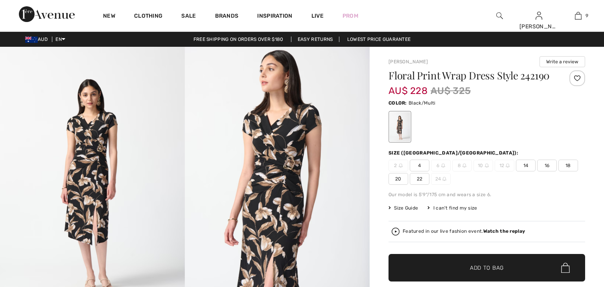
checkbox input "true"
click at [152, 135] on img at bounding box center [92, 185] width 185 height 277
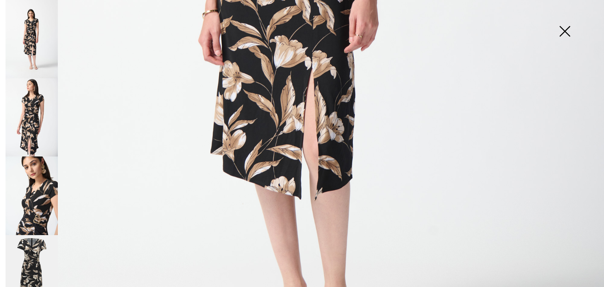
scroll to position [441, 0]
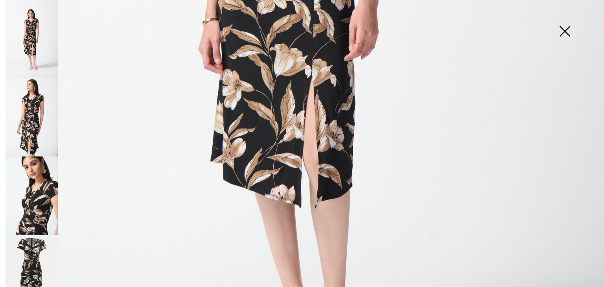
click at [37, 131] on img at bounding box center [32, 117] width 52 height 78
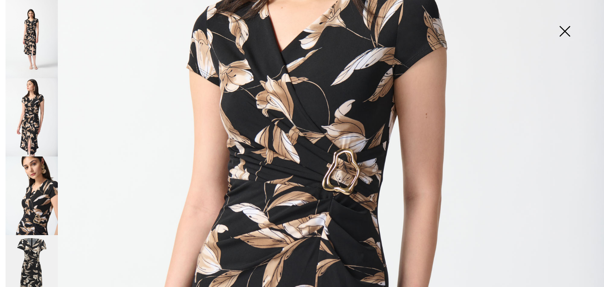
scroll to position [208, 0]
click at [50, 199] on img at bounding box center [32, 195] width 52 height 78
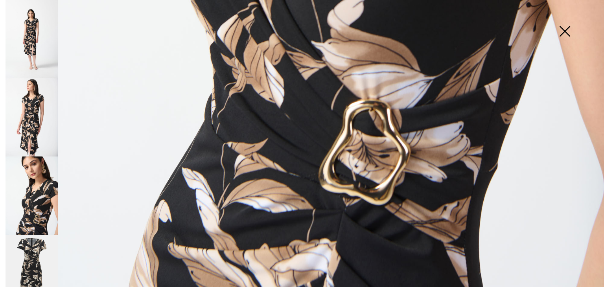
scroll to position [618, 0]
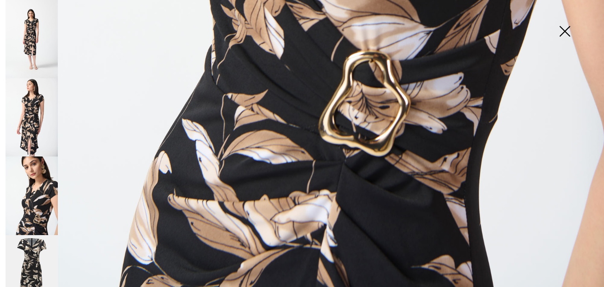
click at [52, 253] on img at bounding box center [32, 274] width 52 height 79
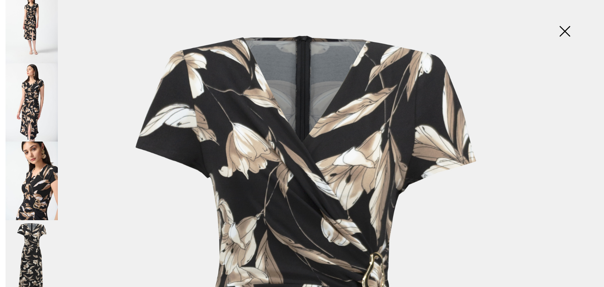
scroll to position [15, 0]
click at [562, 31] on img at bounding box center [564, 32] width 39 height 40
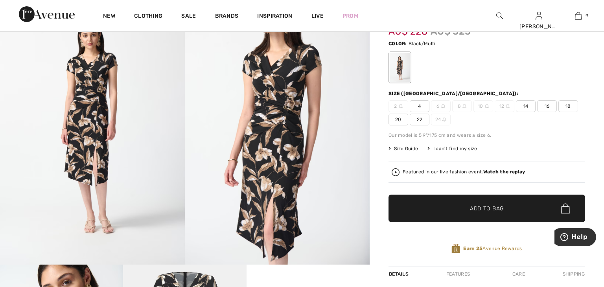
scroll to position [58, 0]
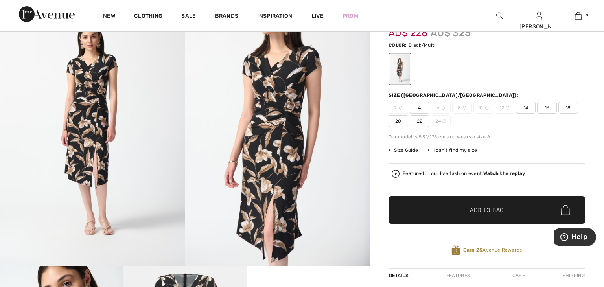
click at [423, 121] on span "22" at bounding box center [420, 121] width 20 height 12
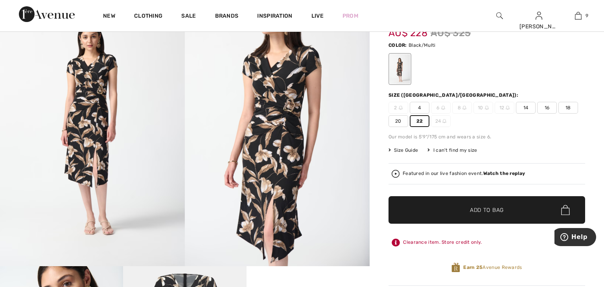
click at [421, 210] on span "✔ Added to Bag Add to Bag" at bounding box center [486, 210] width 197 height 28
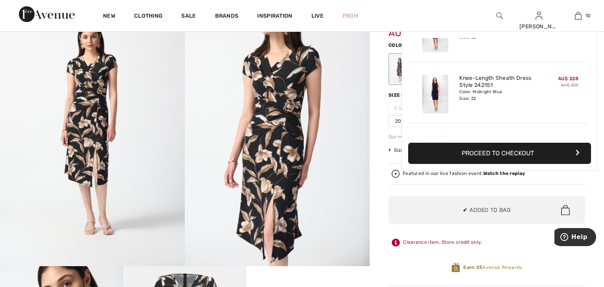
scroll to position [514, 0]
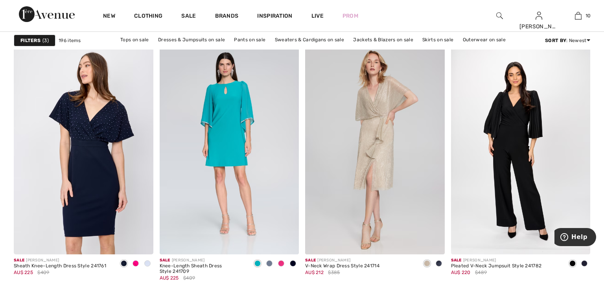
scroll to position [1400, 0]
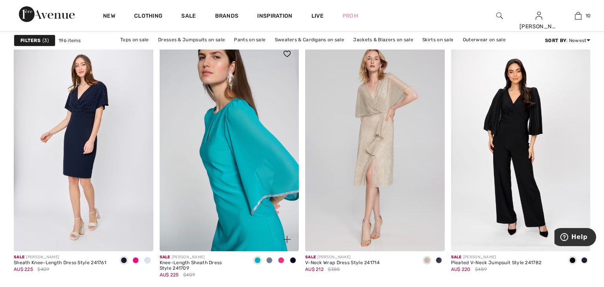
click at [193, 107] on img at bounding box center [230, 146] width 140 height 209
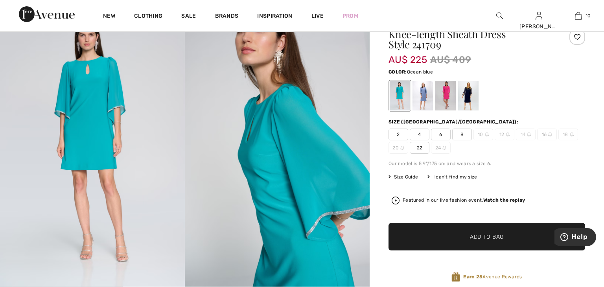
scroll to position [35, 0]
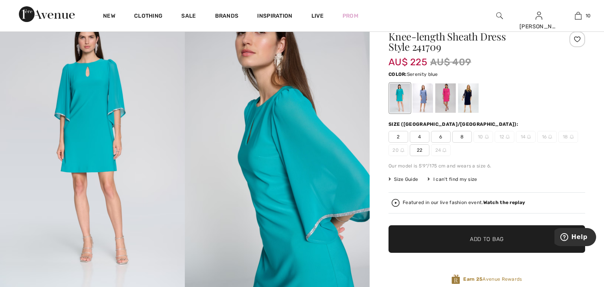
click at [422, 94] on div at bounding box center [422, 97] width 20 height 29
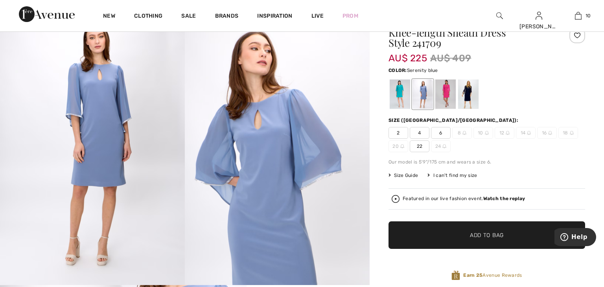
scroll to position [39, 0]
click at [448, 97] on div at bounding box center [445, 94] width 20 height 29
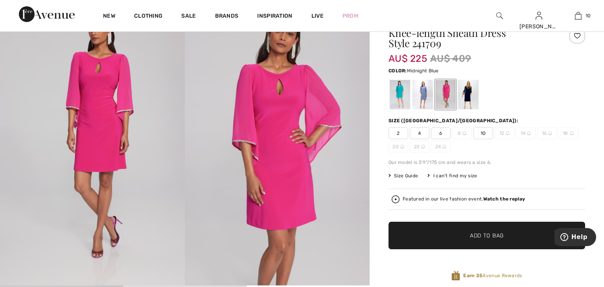
click at [471, 96] on div at bounding box center [468, 94] width 20 height 29
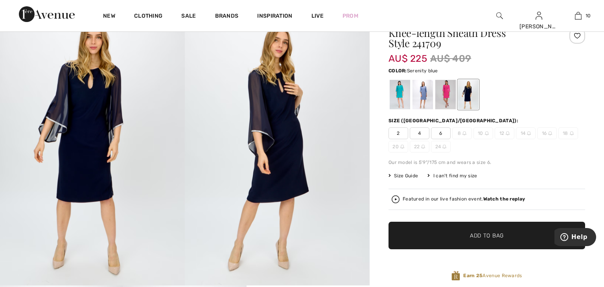
click at [421, 102] on div at bounding box center [422, 94] width 20 height 29
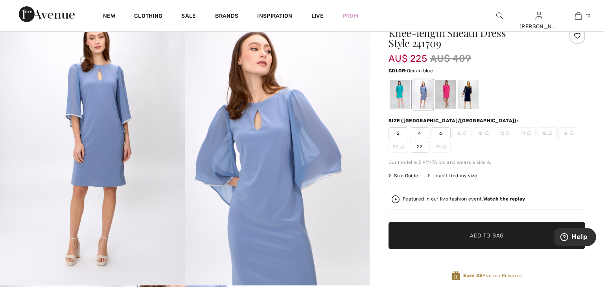
click at [403, 100] on div at bounding box center [400, 94] width 20 height 29
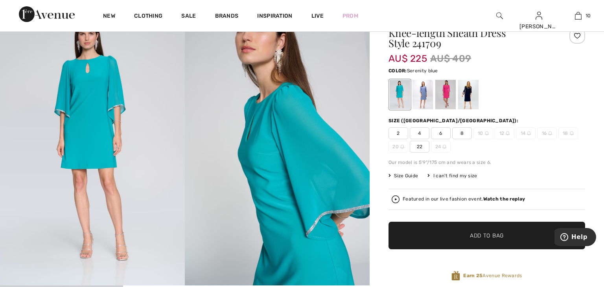
click at [421, 97] on div at bounding box center [422, 94] width 20 height 29
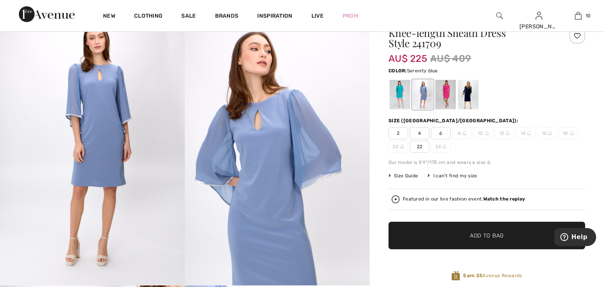
click at [418, 149] on span "22" at bounding box center [420, 147] width 20 height 12
click at [423, 234] on span "✔ Added to Bag Add to Bag" at bounding box center [486, 236] width 197 height 28
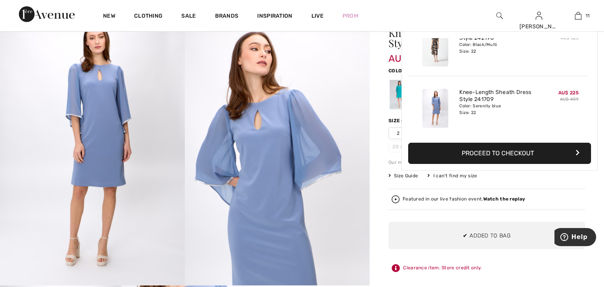
scroll to position [575, 0]
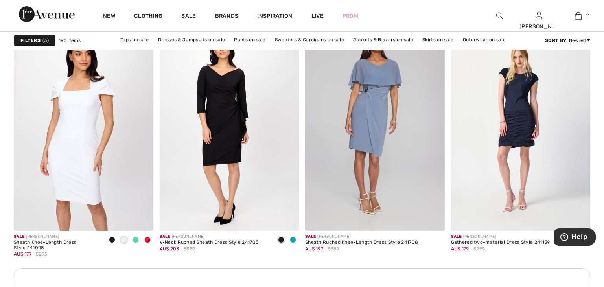
scroll to position [1669, 0]
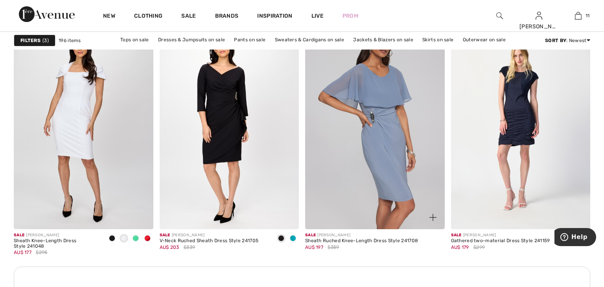
click at [344, 105] on img at bounding box center [375, 124] width 140 height 209
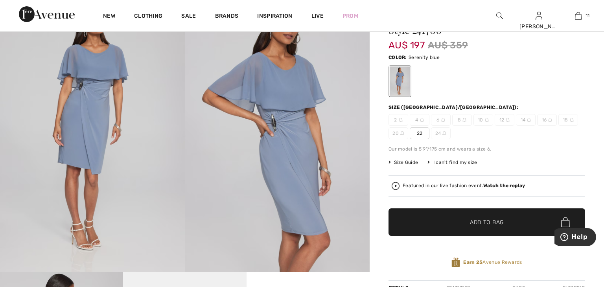
scroll to position [51, 0]
click at [423, 132] on span "22" at bounding box center [420, 134] width 20 height 12
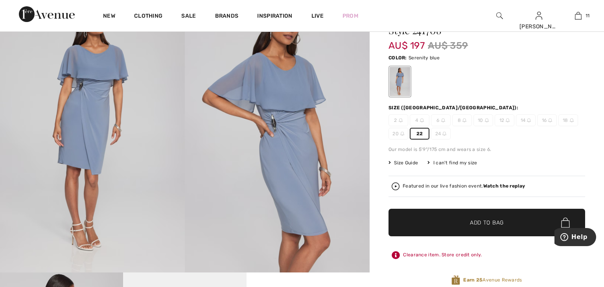
click at [439, 222] on span "✔ Added to Bag Add to Bag" at bounding box center [486, 223] width 197 height 28
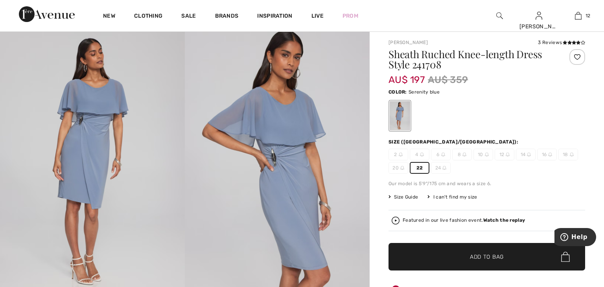
scroll to position [0, 0]
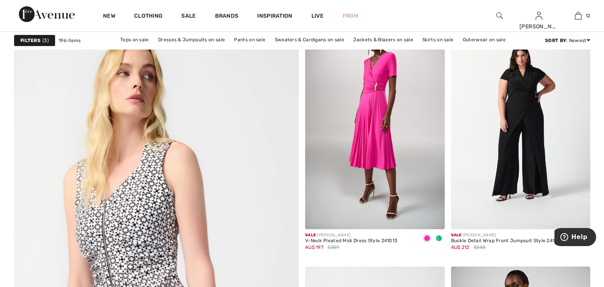
scroll to position [2011, 0]
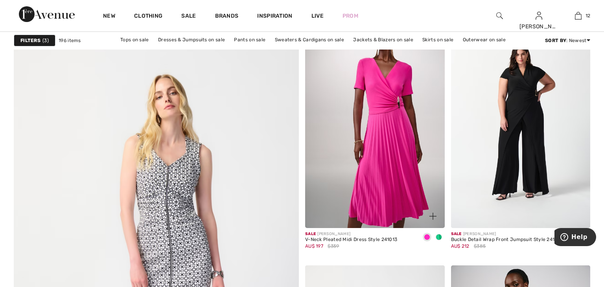
click at [364, 129] on img at bounding box center [375, 123] width 140 height 209
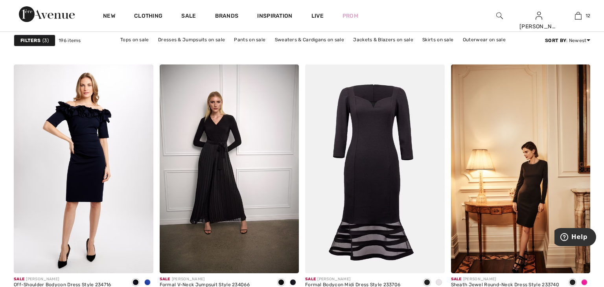
scroll to position [2705, 0]
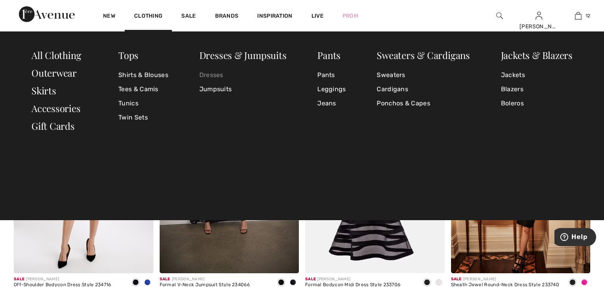
click at [204, 75] on link "Dresses" at bounding box center [242, 75] width 87 height 14
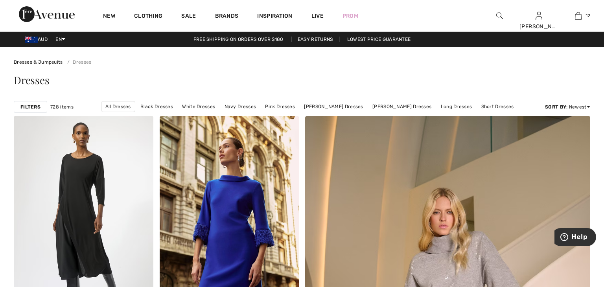
click at [34, 109] on strong "Filters" at bounding box center [30, 106] width 20 height 7
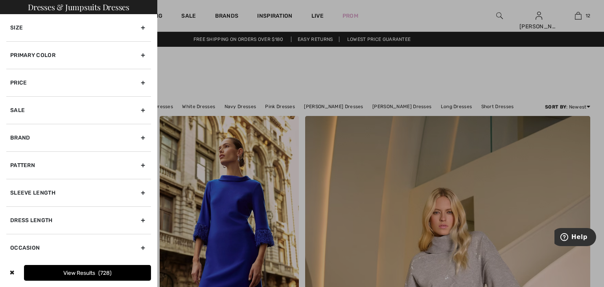
click at [51, 34] on div "Size" at bounding box center [78, 27] width 145 height 27
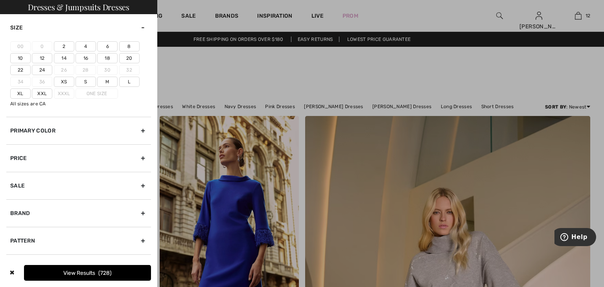
click at [22, 70] on label "22" at bounding box center [20, 70] width 20 height 10
click at [0, 0] on input"] "22" at bounding box center [0, 0] width 0 height 0
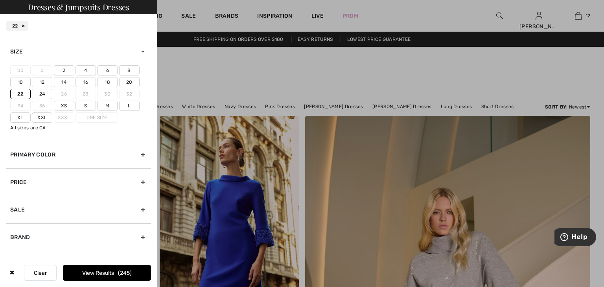
click at [128, 84] on label "20" at bounding box center [129, 82] width 20 height 10
click at [0, 0] on input"] "20" at bounding box center [0, 0] width 0 height 0
click at [121, 273] on span "286" at bounding box center [125, 273] width 14 height 7
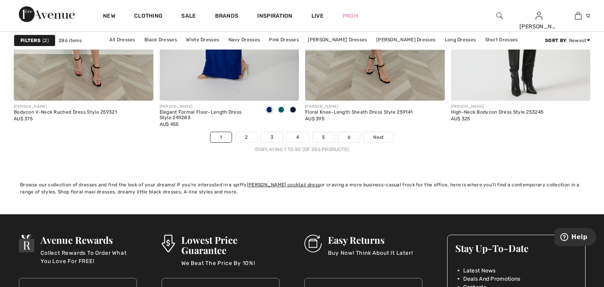
scroll to position [3711, 0]
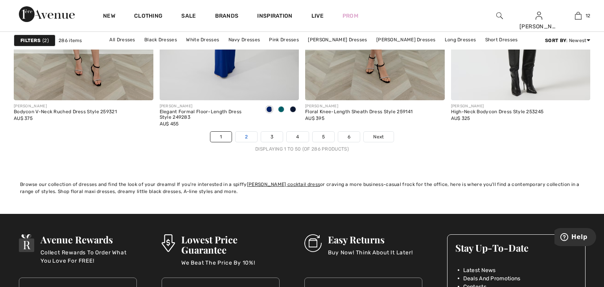
click at [243, 138] on link "2" at bounding box center [246, 137] width 22 height 10
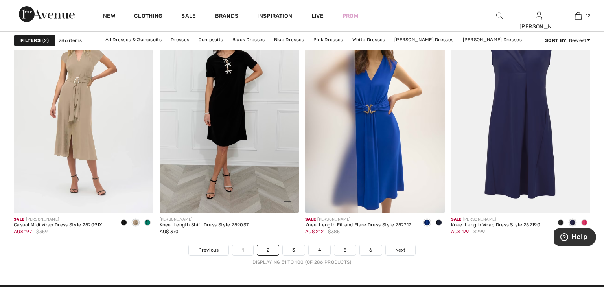
scroll to position [3602, 0]
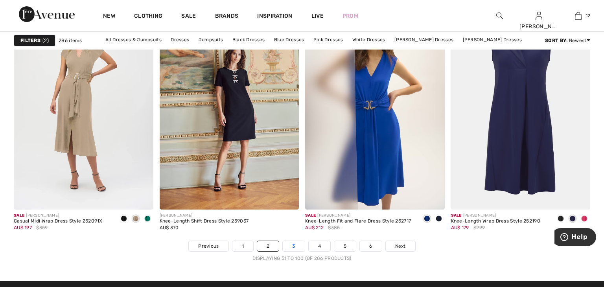
click at [291, 244] on link "3" at bounding box center [294, 246] width 22 height 10
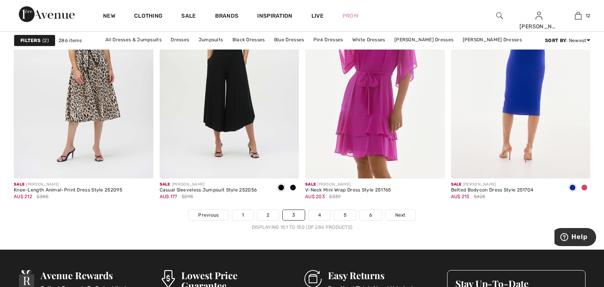
scroll to position [3633, 0]
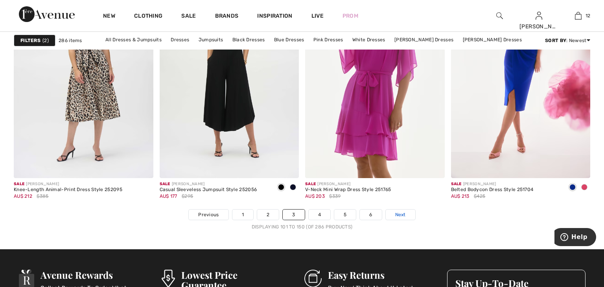
click at [406, 212] on link "Next" at bounding box center [400, 215] width 29 height 10
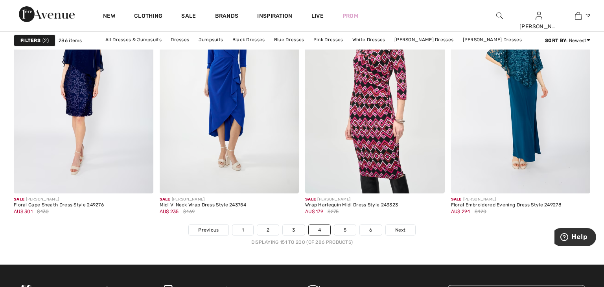
scroll to position [3629, 0]
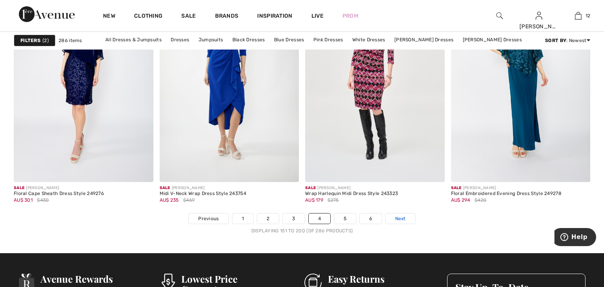
click at [406, 219] on link "Next" at bounding box center [400, 218] width 29 height 10
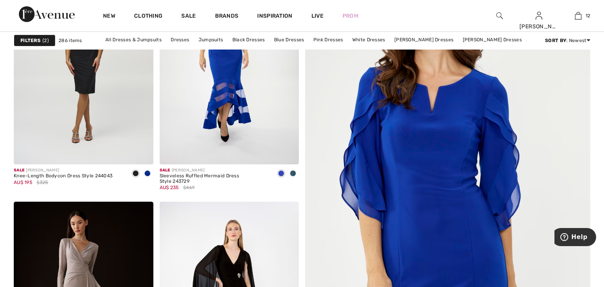
scroll to position [160, 0]
click at [341, 201] on img at bounding box center [448, 212] width 342 height 513
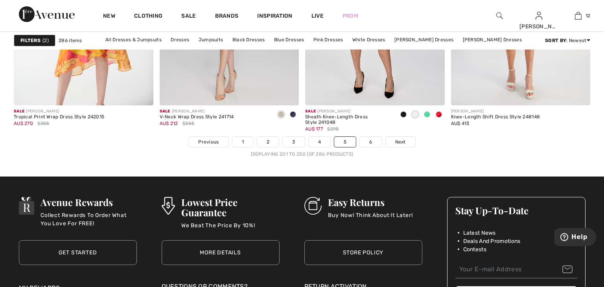
scroll to position [3711, 0]
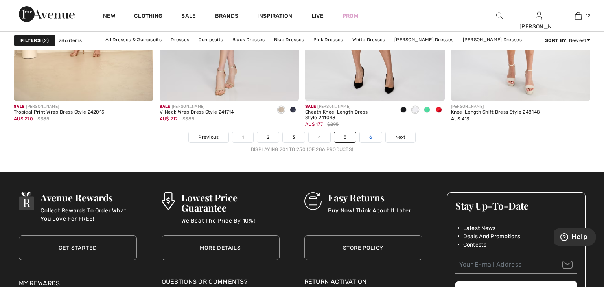
click at [367, 139] on link "6" at bounding box center [371, 137] width 22 height 10
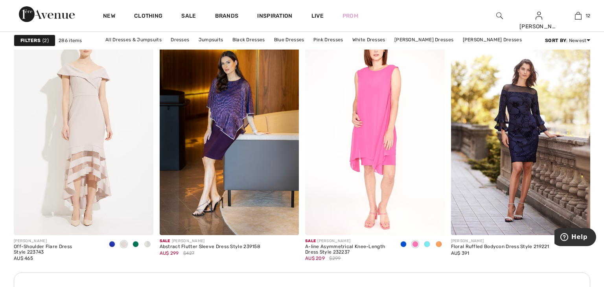
scroll to position [1627, 0]
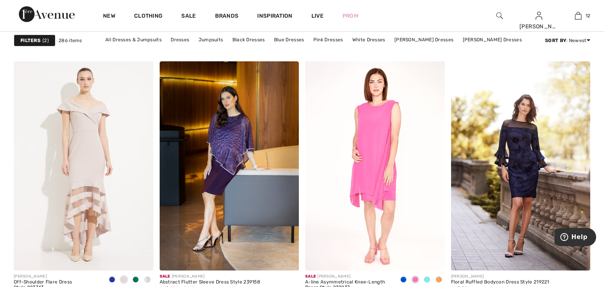
click at [35, 39] on strong "Filters" at bounding box center [30, 40] width 20 height 7
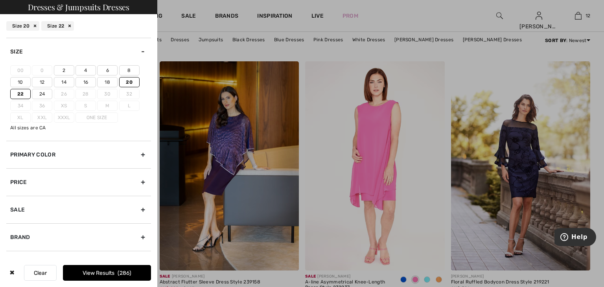
click at [74, 152] on div "Primary Color" at bounding box center [78, 155] width 145 height 28
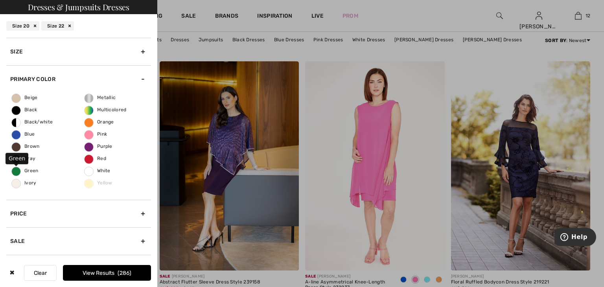
click at [18, 172] on span "Green" at bounding box center [25, 171] width 27 height 6
click at [0, 0] on input "Green" at bounding box center [0, 0] width 0 height 0
click at [90, 109] on span "Multicolored" at bounding box center [106, 110] width 42 height 6
click at [0, 0] on input "Multicolored" at bounding box center [0, 0] width 0 height 0
click at [104, 271] on button "View Results 65" at bounding box center [107, 273] width 88 height 16
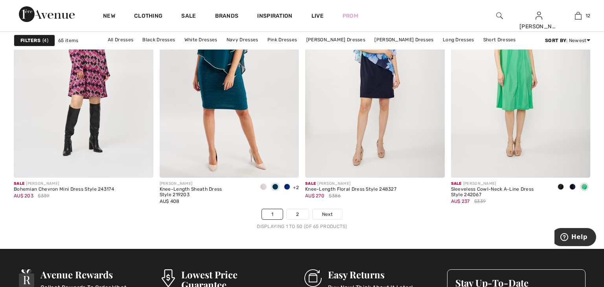
scroll to position [3634, 0]
click at [298, 215] on link "2" at bounding box center [298, 214] width 22 height 10
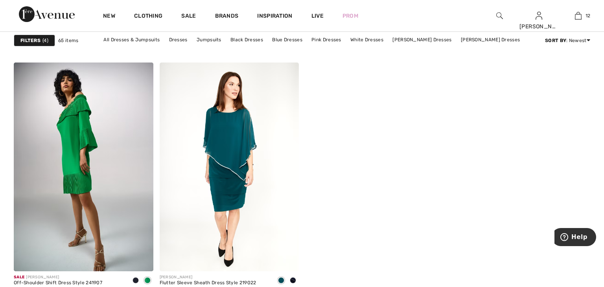
scroll to position [1135, 0]
